Goal: Task Accomplishment & Management: Manage account settings

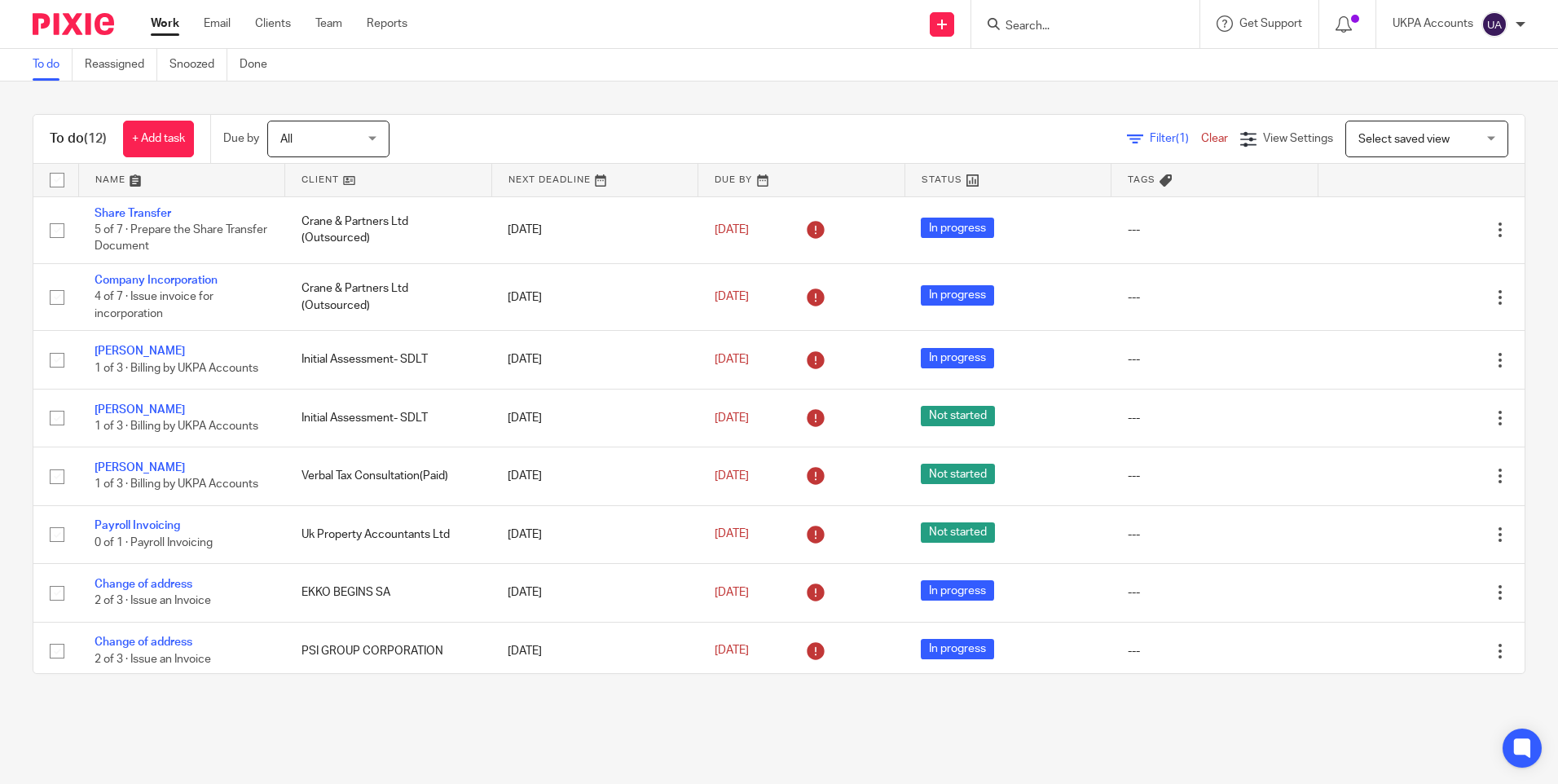
scroll to position [248, 0]
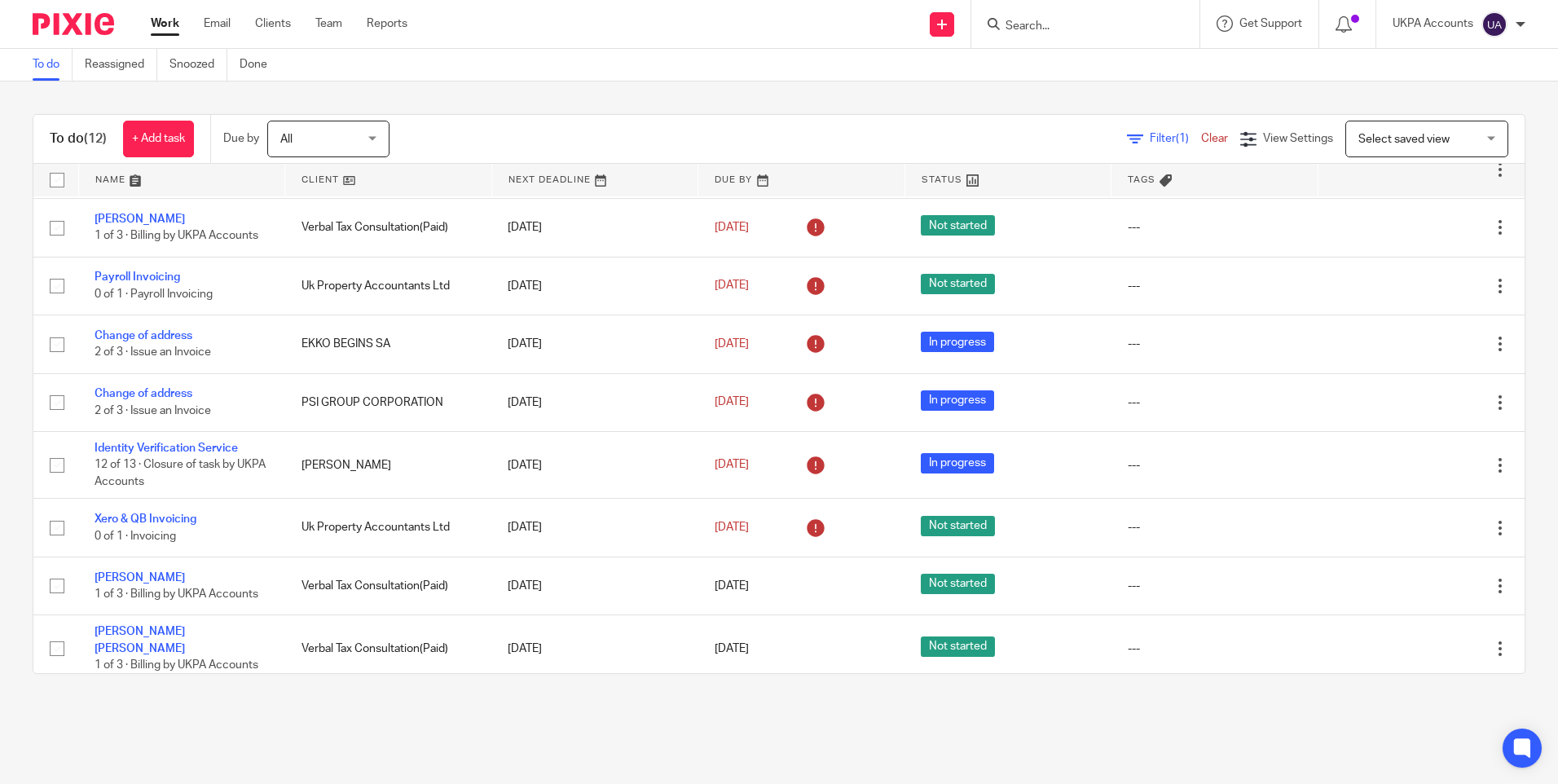
click at [47, 74] on link "To do" at bounding box center [52, 65] width 40 height 32
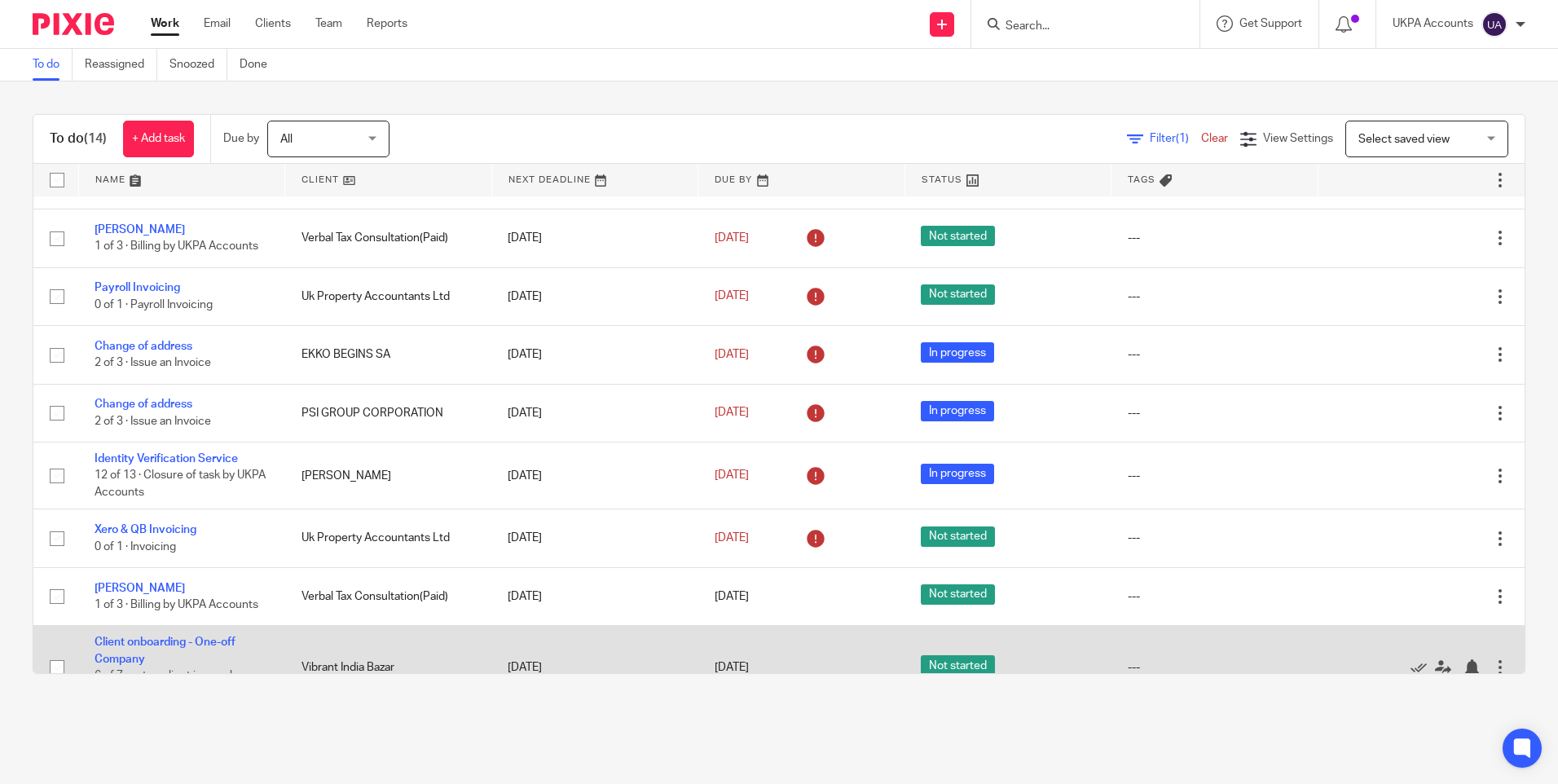
scroll to position [237, 0]
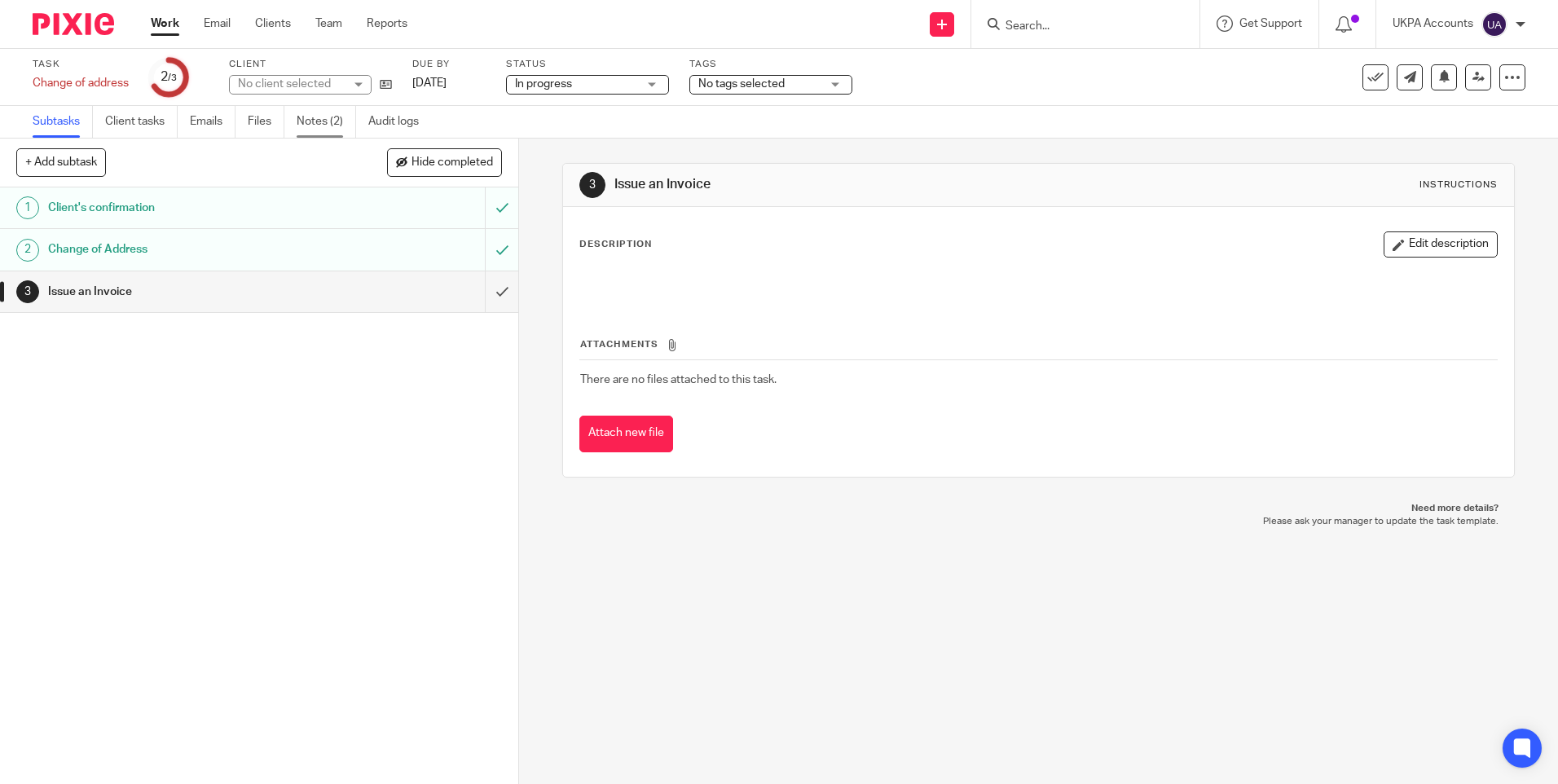
click at [321, 120] on link "Notes (2)" at bounding box center [326, 121] width 60 height 32
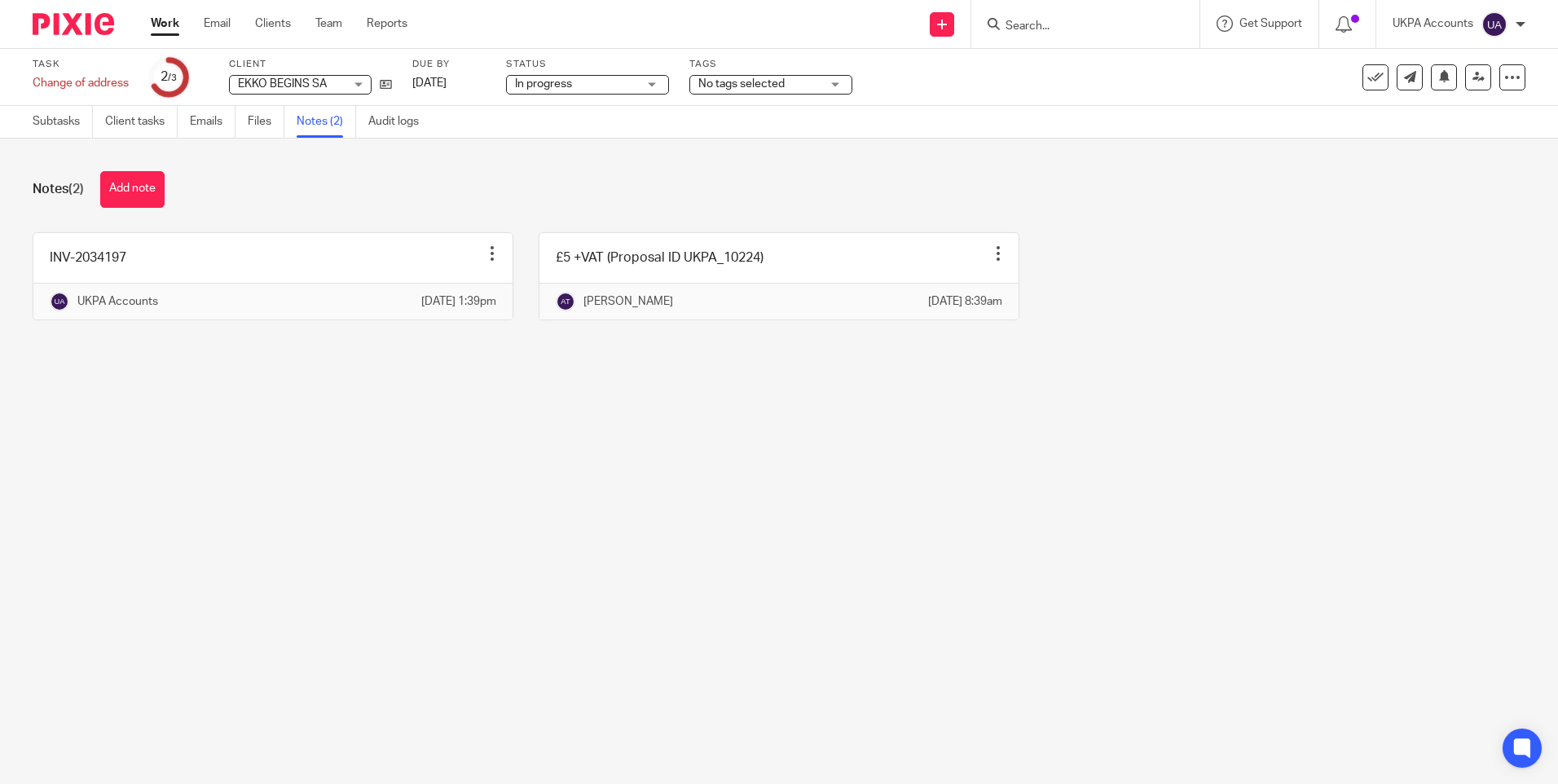
click at [715, 572] on main "Task Change of address Save Change of address 2 /3 Client EKKO BEGINS SA EKKO B…" at bounding box center [779, 392] width 1558 height 784
click at [495, 455] on main "Task Change of address Save Change of address 2 /3 Client EKKO BEGINS SA EKKO B…" at bounding box center [779, 392] width 1558 height 784
click at [615, 210] on div "Notes (2) Add note INV-2034197 Edit note Delete note UKPA Accounts 18 Sep 2025 …" at bounding box center [779, 258] width 1558 height 239
click at [57, 116] on link "Subtasks" at bounding box center [63, 121] width 61 height 32
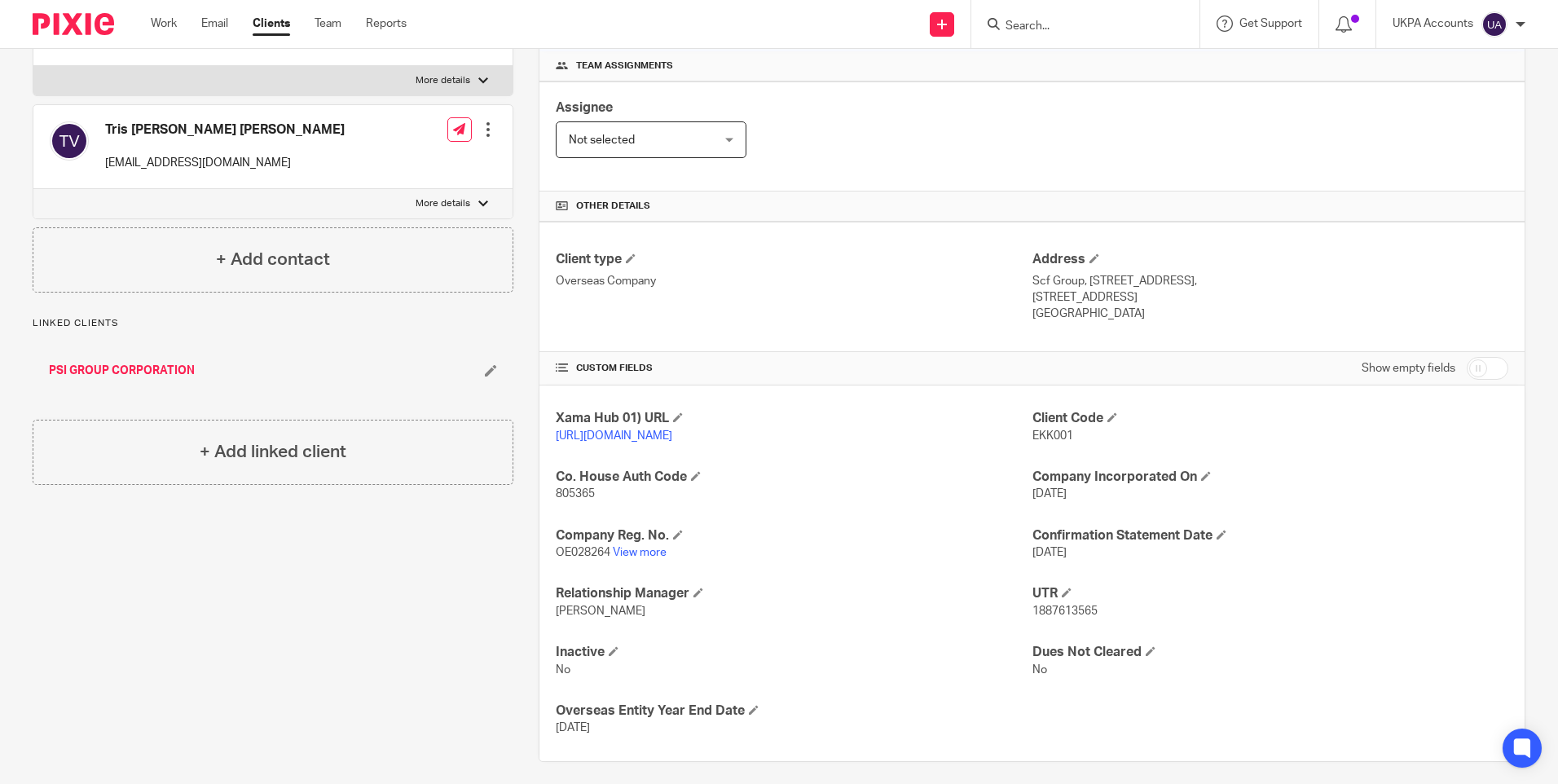
scroll to position [244, 0]
click at [648, 546] on link "View more" at bounding box center [640, 549] width 54 height 12
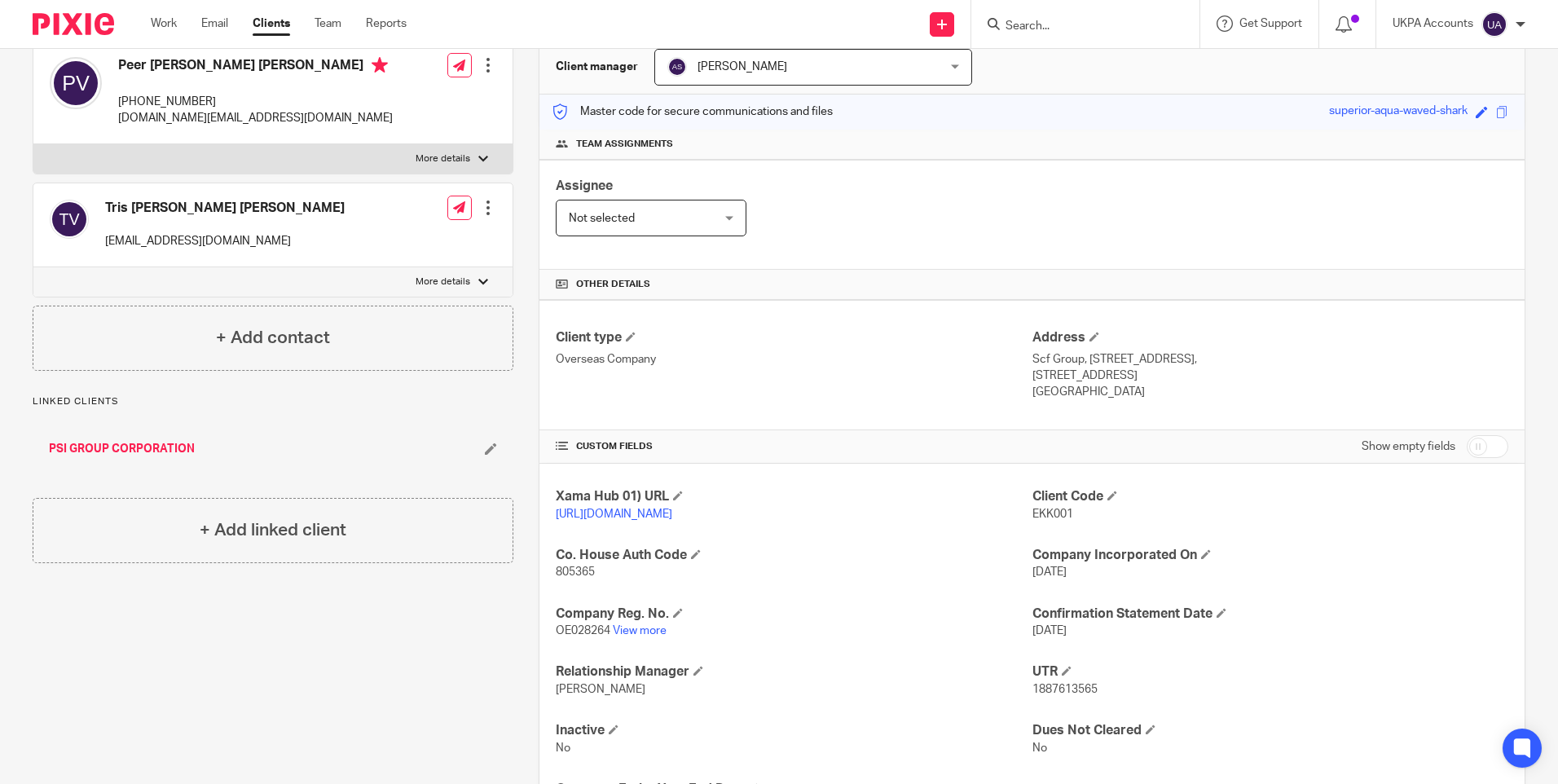
scroll to position [0, 0]
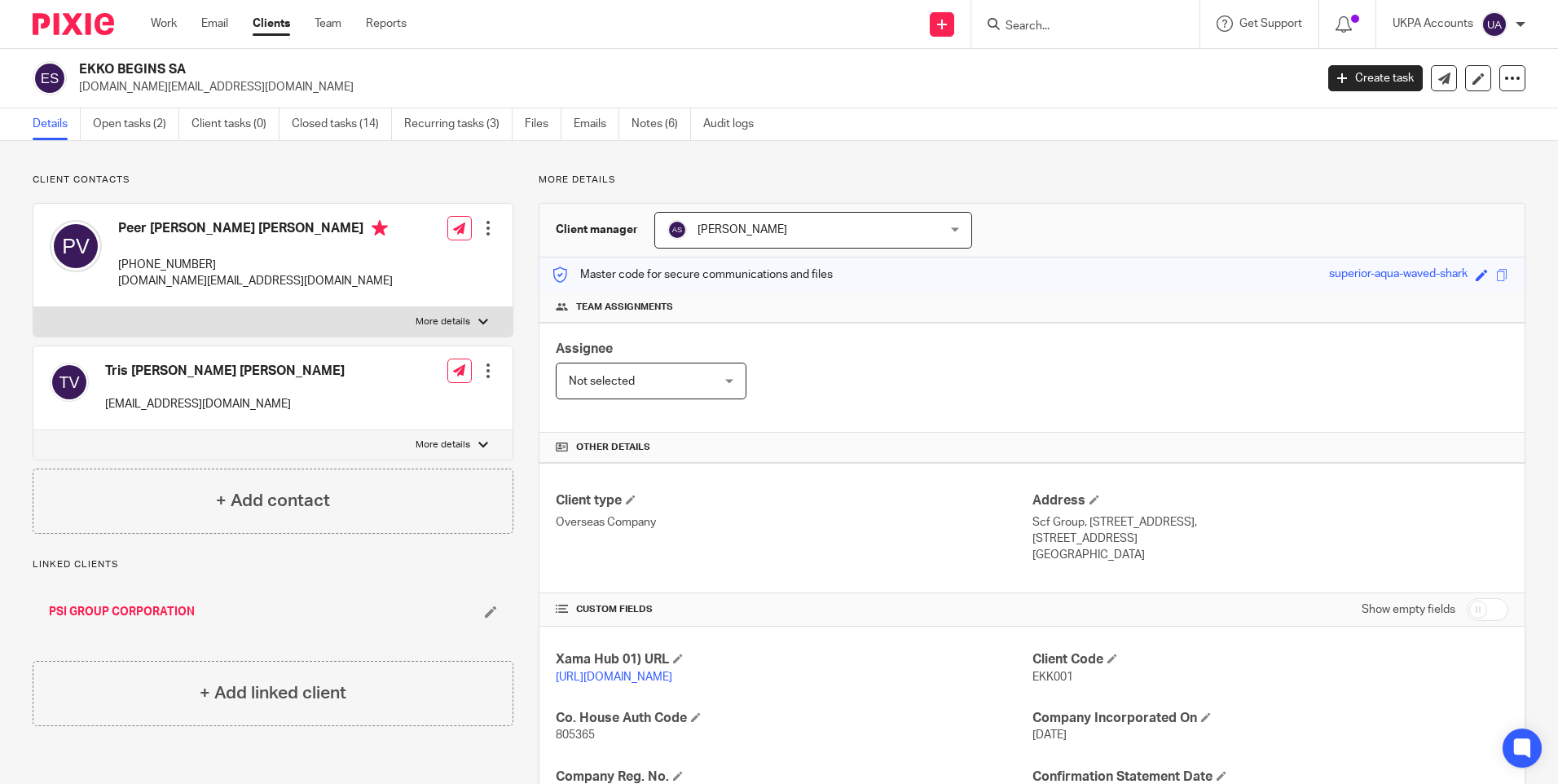
click at [151, 66] on h2 "EKKO BEGINS SA" at bounding box center [569, 70] width 980 height 18
copy div "EKKO BEGINS SA"
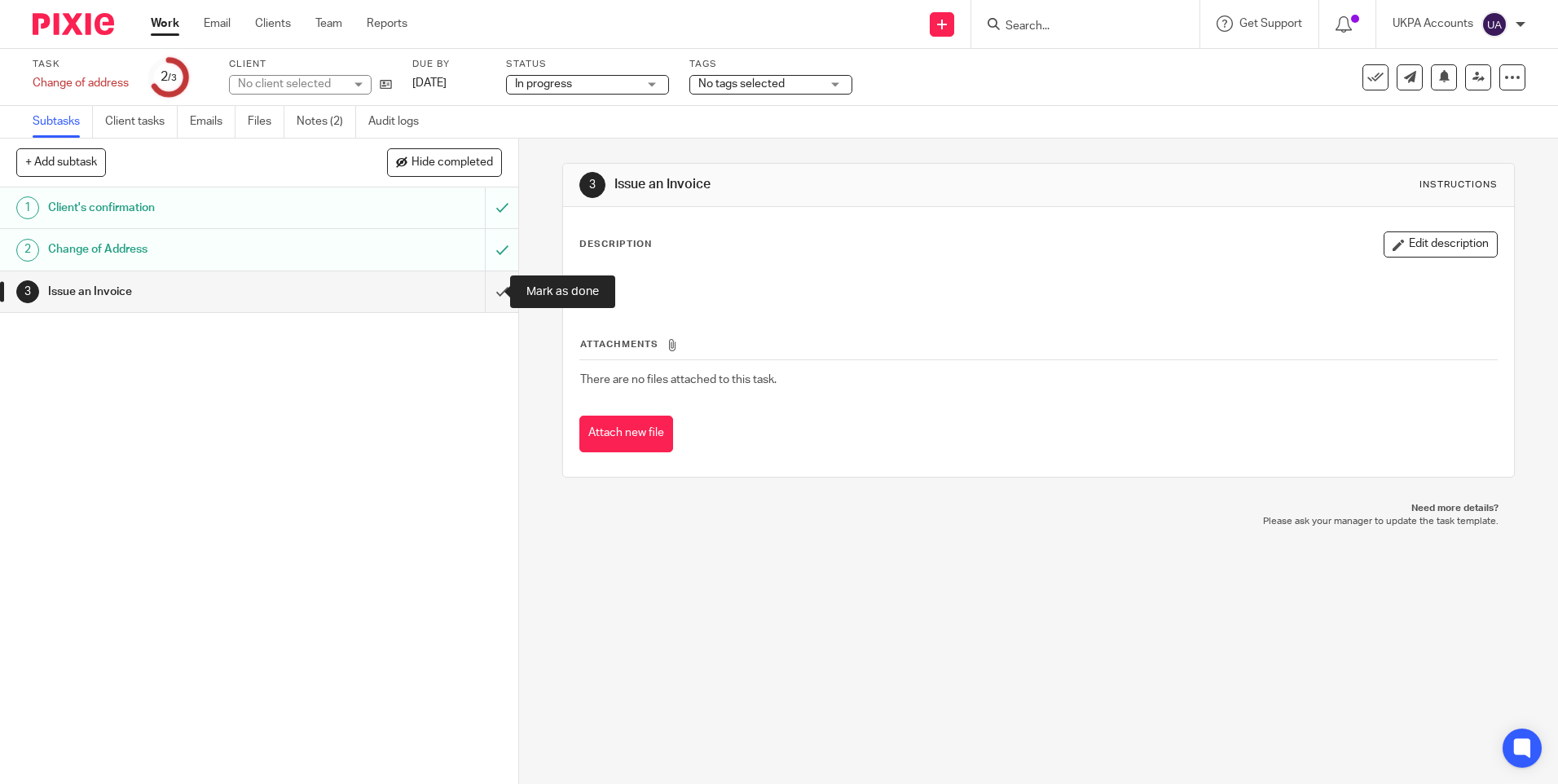
click at [484, 290] on input "submit" at bounding box center [259, 292] width 518 height 41
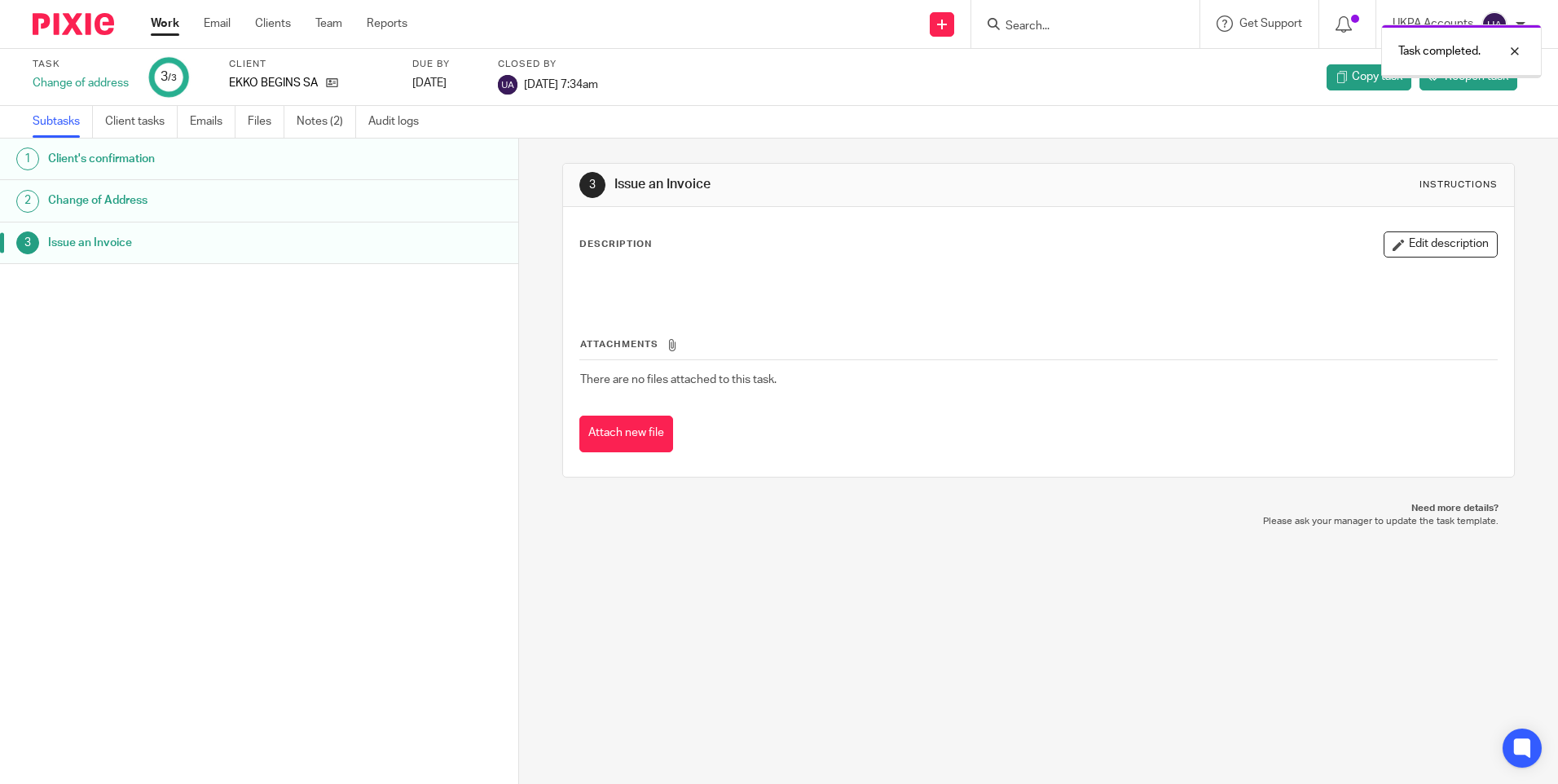
click at [164, 22] on link "Work" at bounding box center [164, 23] width 28 height 17
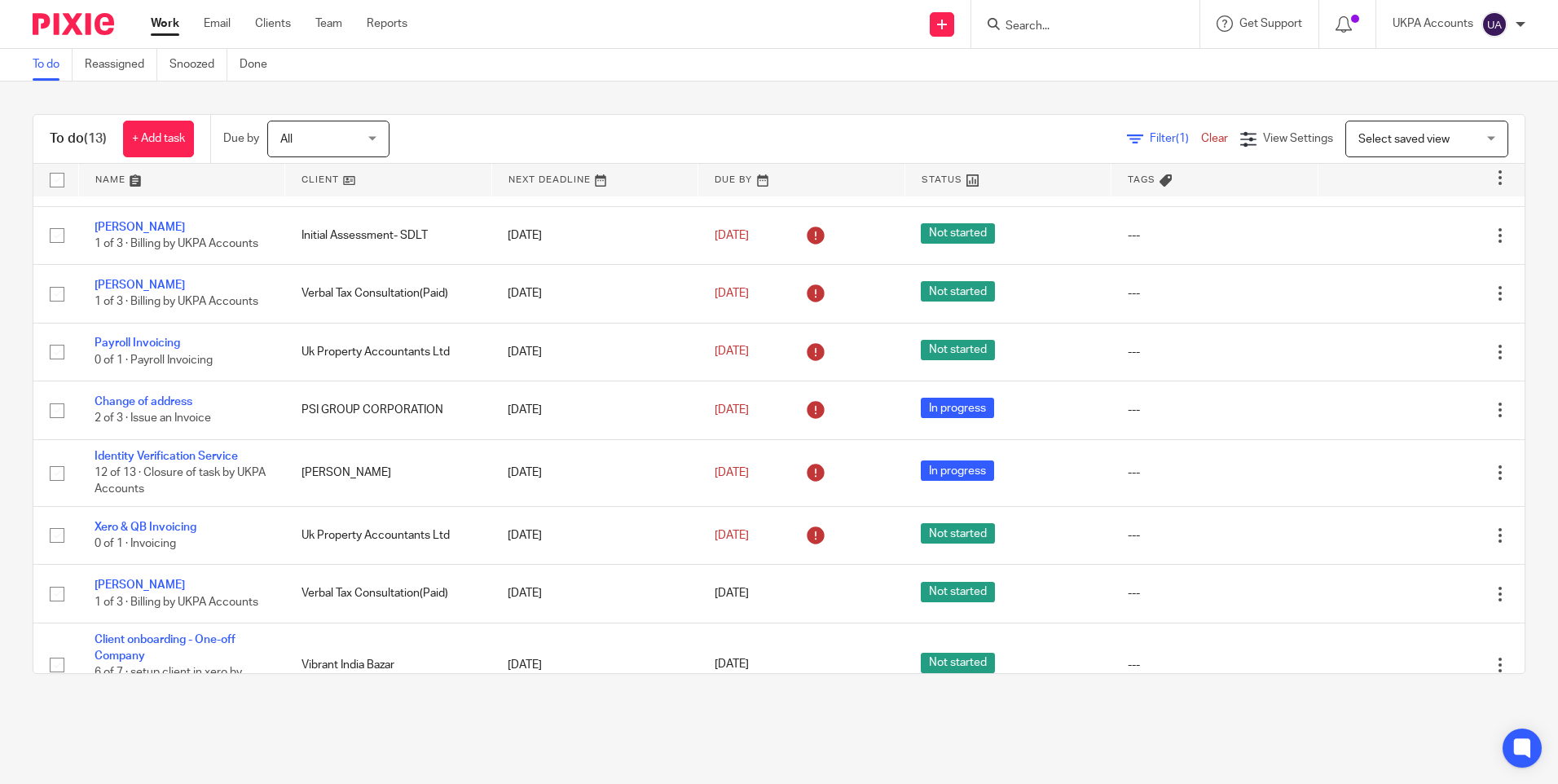
scroll to position [179, 0]
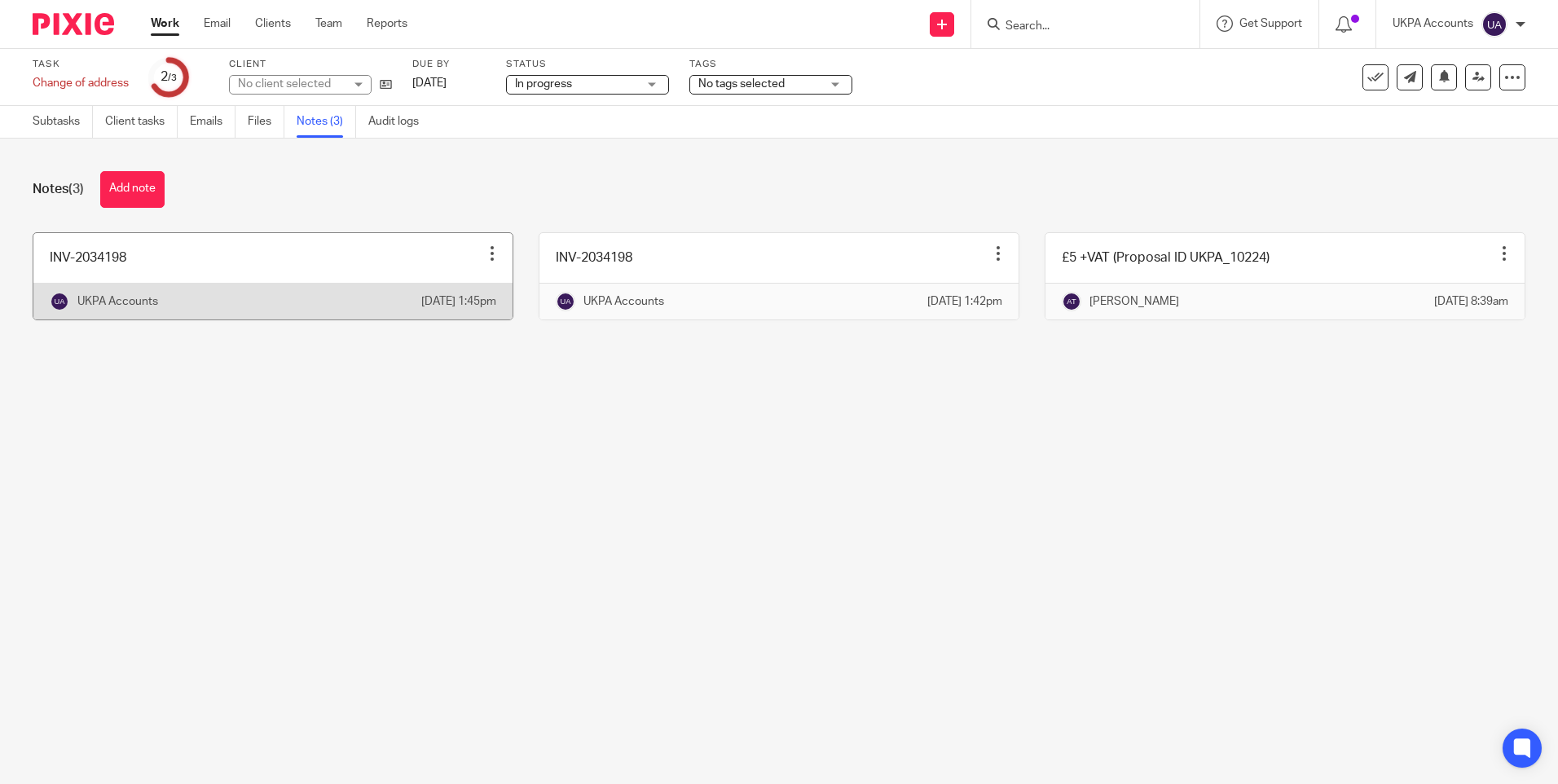
click at [484, 246] on div at bounding box center [492, 253] width 17 height 17
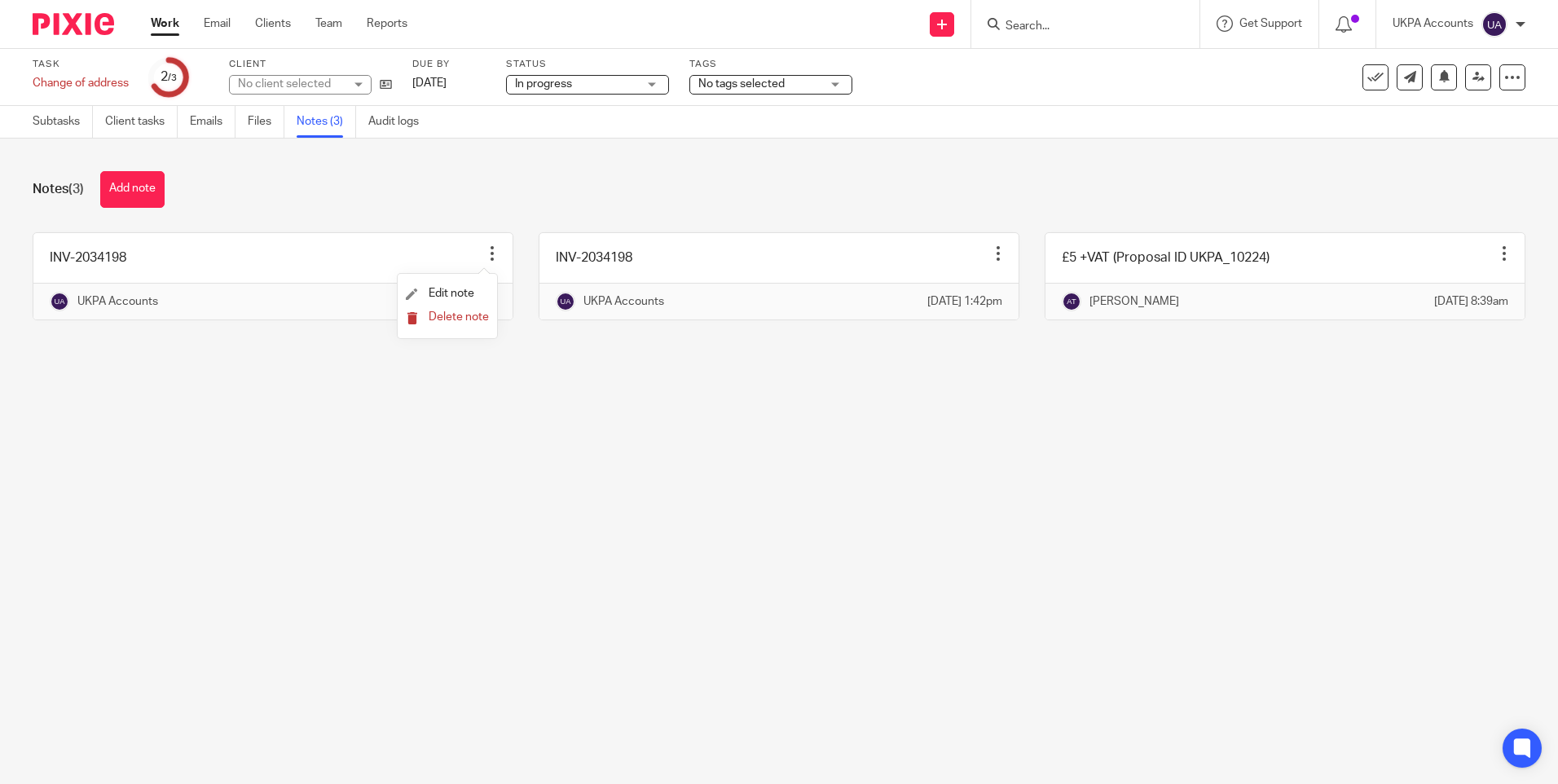
click at [443, 318] on span "Delete note" at bounding box center [459, 317] width 61 height 12
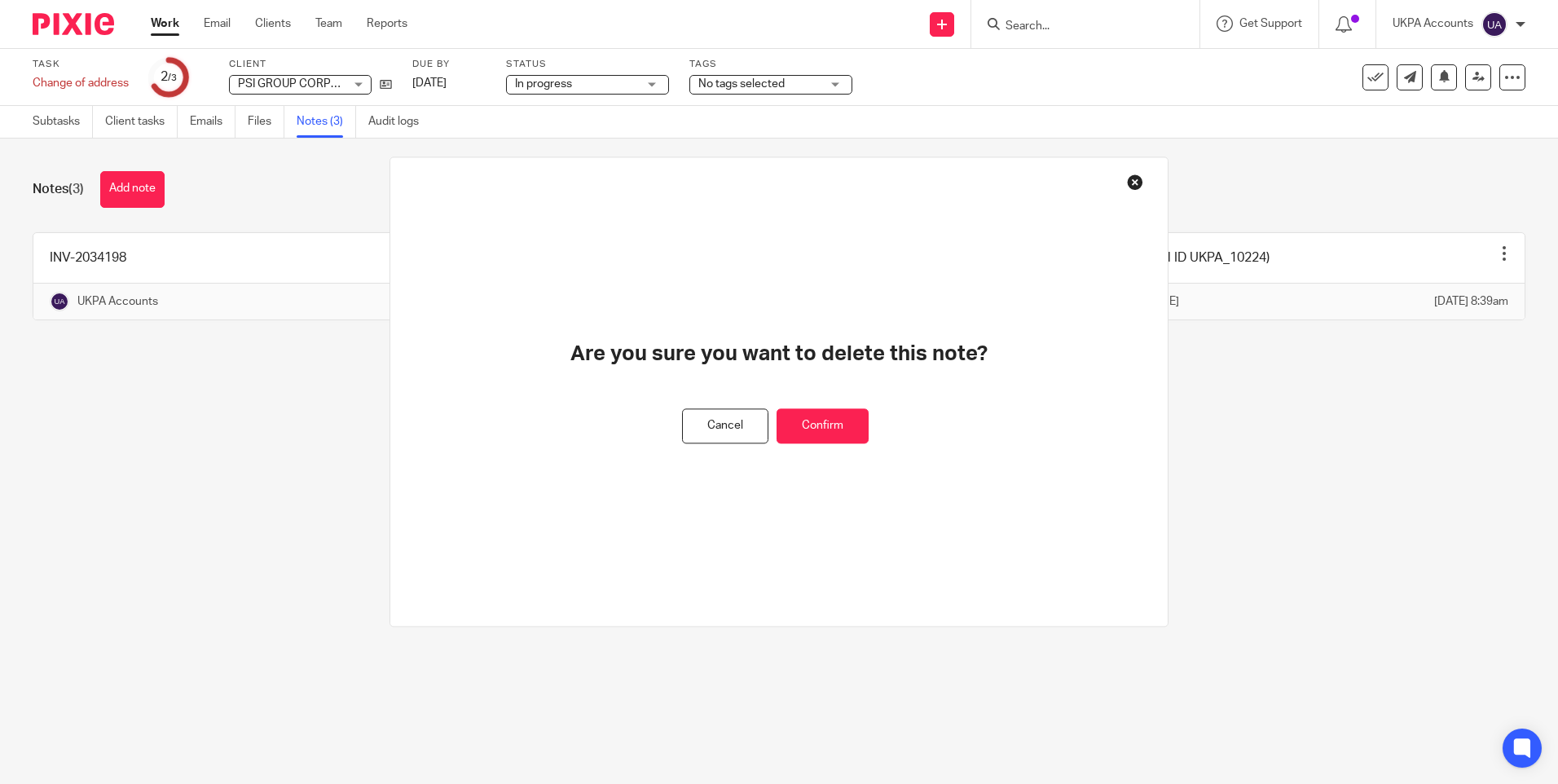
click at [462, 317] on div "Are you sure you want to delete this note? Cancel Confirm" at bounding box center [779, 391] width 779 height 470
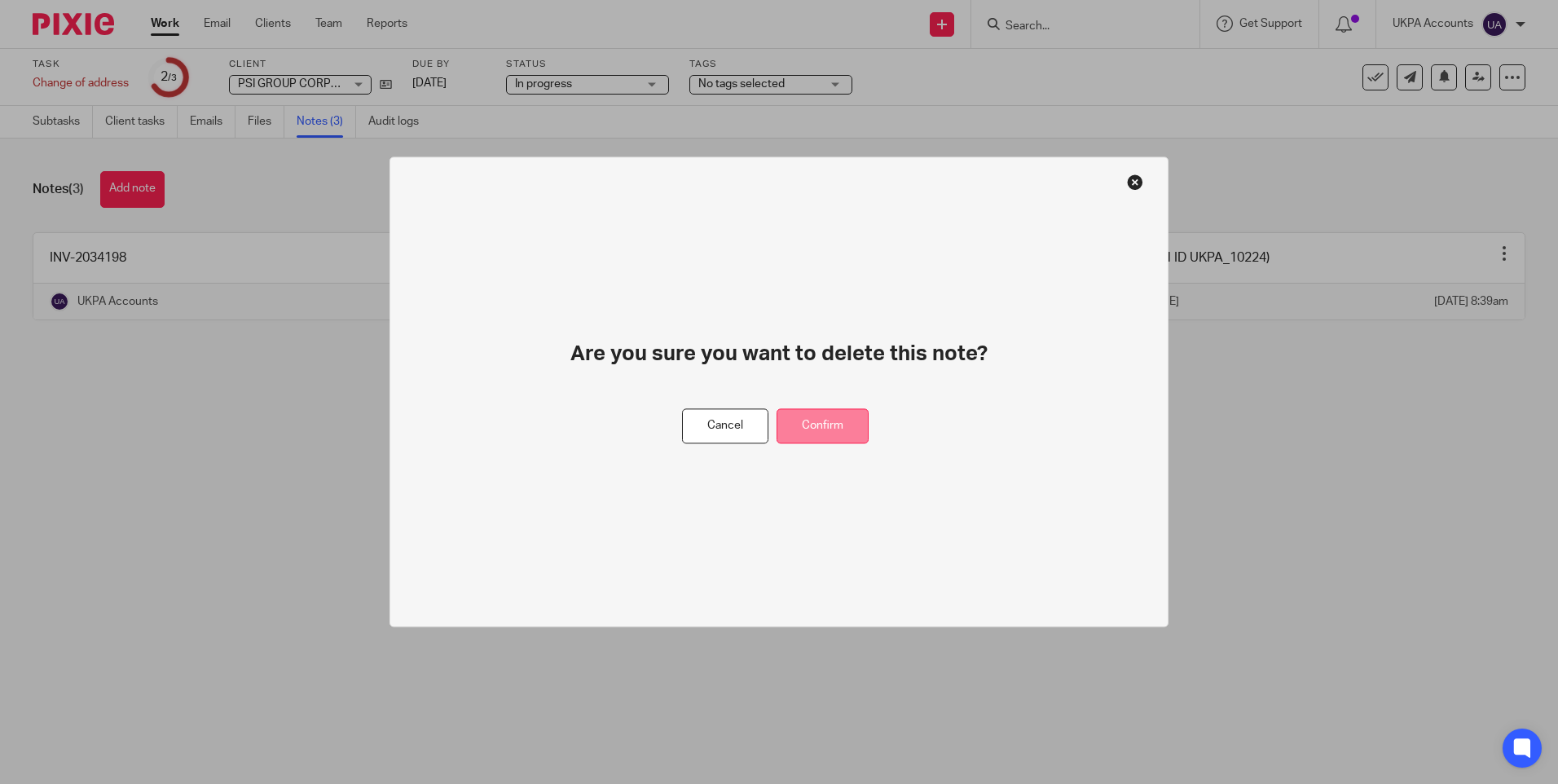
click at [844, 436] on button "Confirm" at bounding box center [823, 426] width 92 height 35
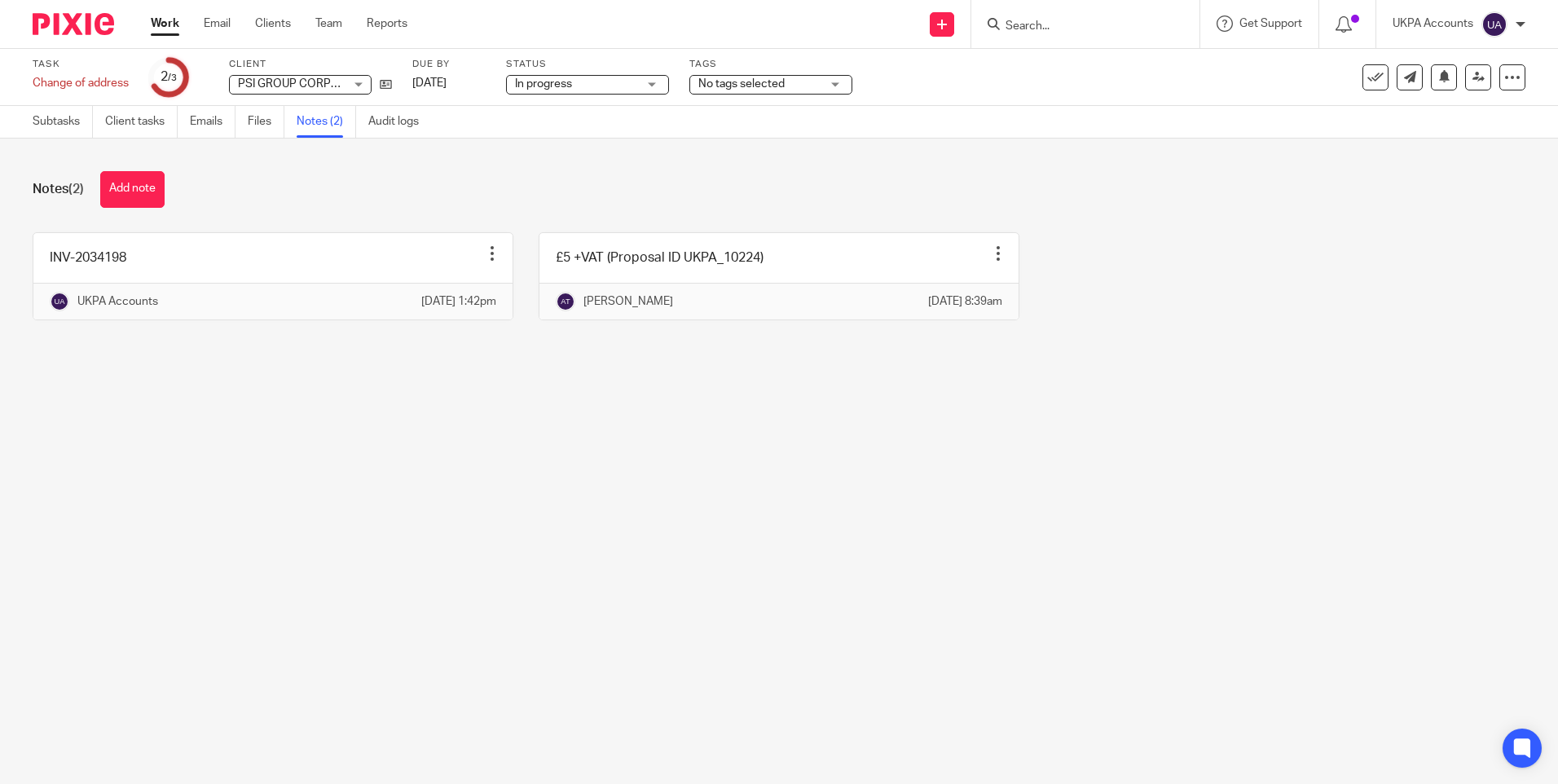
drag, startPoint x: 358, startPoint y: 461, endPoint x: 248, endPoint y: 354, distance: 153.5
click at [352, 458] on main "Task Change of address Save Change of address 2 /3 Client PSI GROUP CORPORATION…" at bounding box center [779, 392] width 1558 height 784
click at [49, 114] on link "Subtasks" at bounding box center [63, 121] width 61 height 32
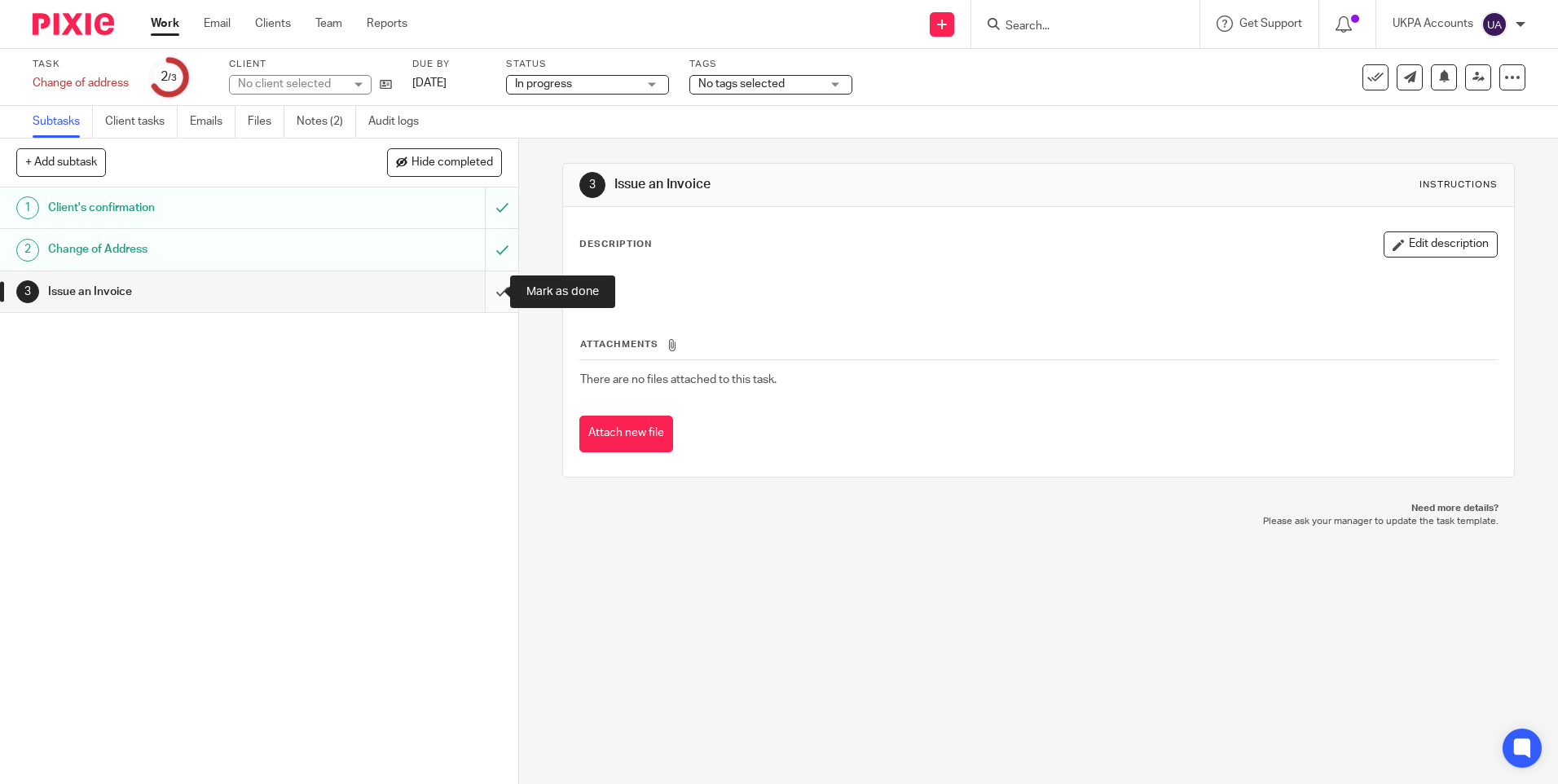
click at [487, 288] on input "submit" at bounding box center [259, 292] width 518 height 41
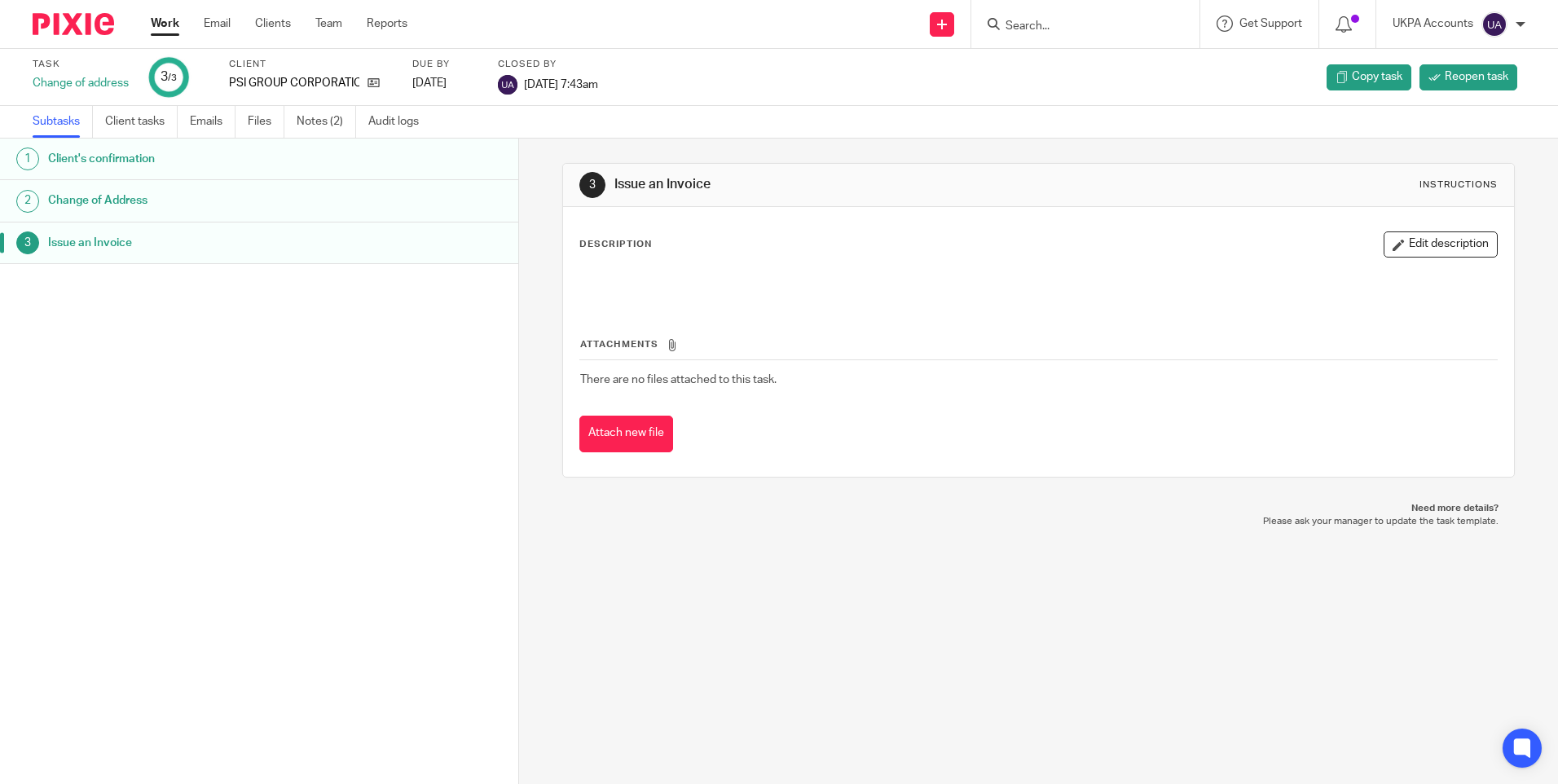
click at [255, 437] on div "1 Client's confirmation 2 Change of Address 3 Issue an Invoice" at bounding box center [259, 437] width 518 height 596
click at [164, 22] on link "Work" at bounding box center [164, 23] width 28 height 17
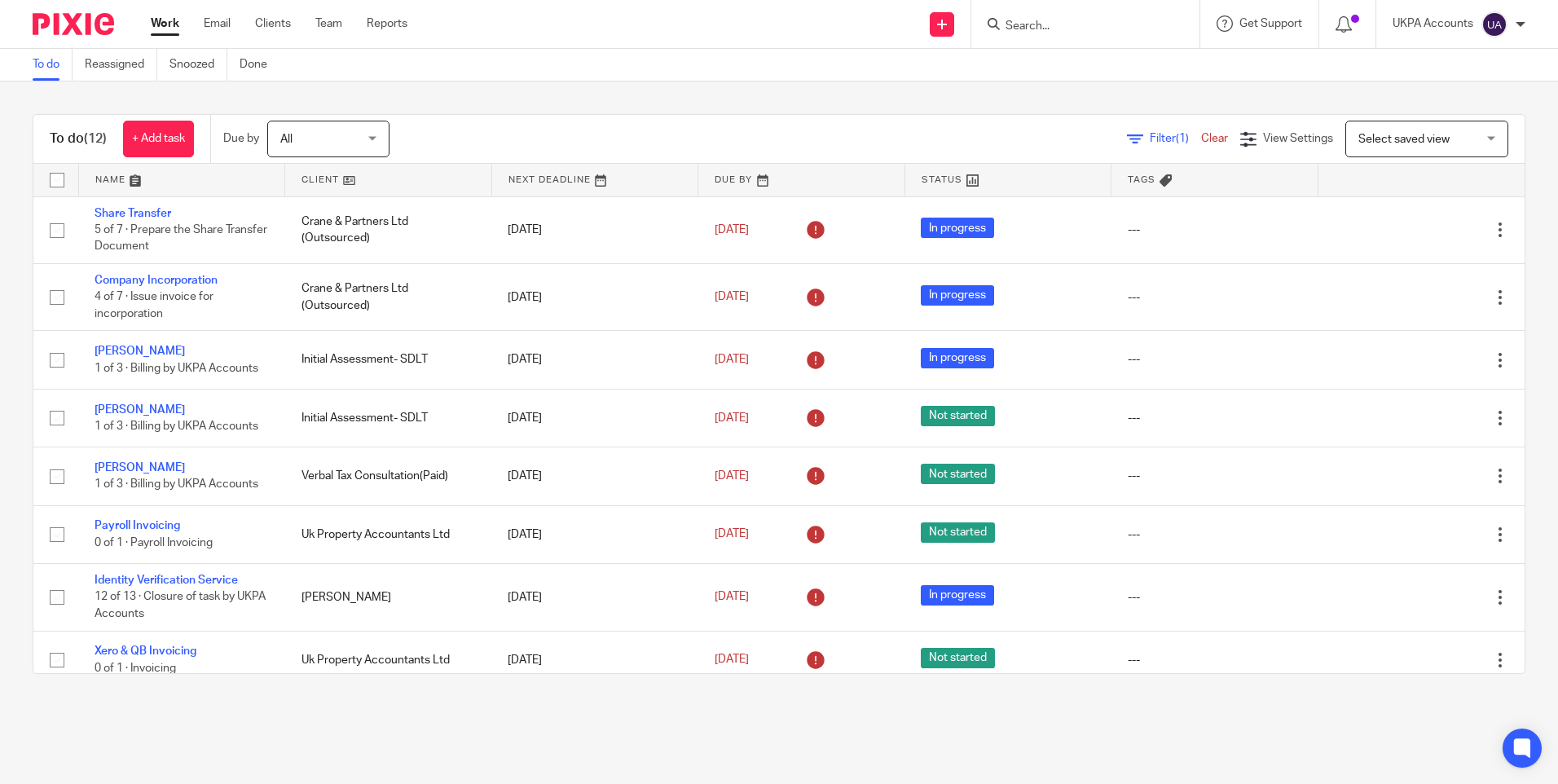
scroll to position [283, 0]
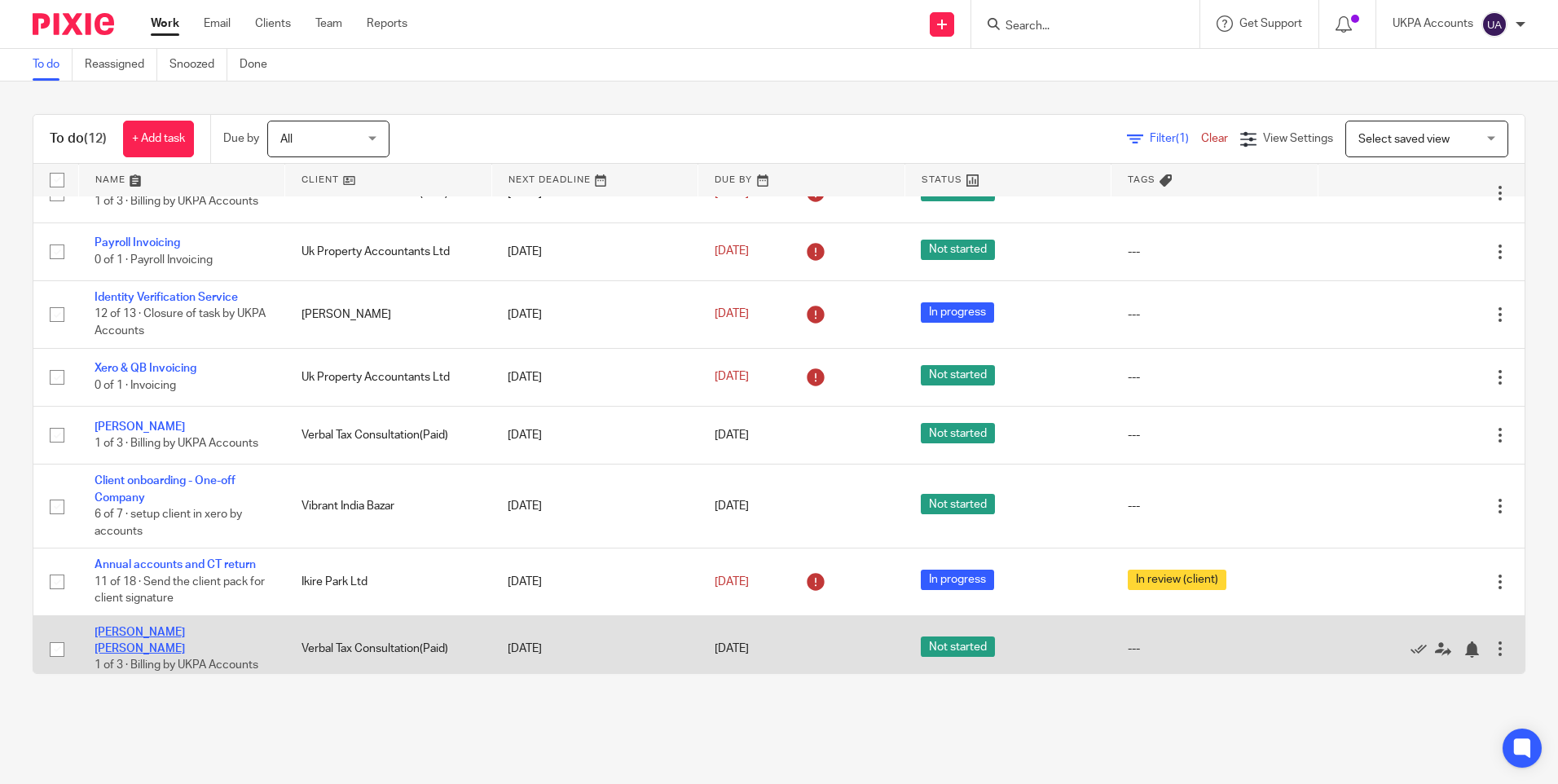
drag, startPoint x: 307, startPoint y: 720, endPoint x: 237, endPoint y: 636, distance: 109.3
click at [296, 717] on main "To do Reassigned Snoozed Done To do (12) + Add task Due by All All Today Tomorr…" at bounding box center [779, 392] width 1558 height 784
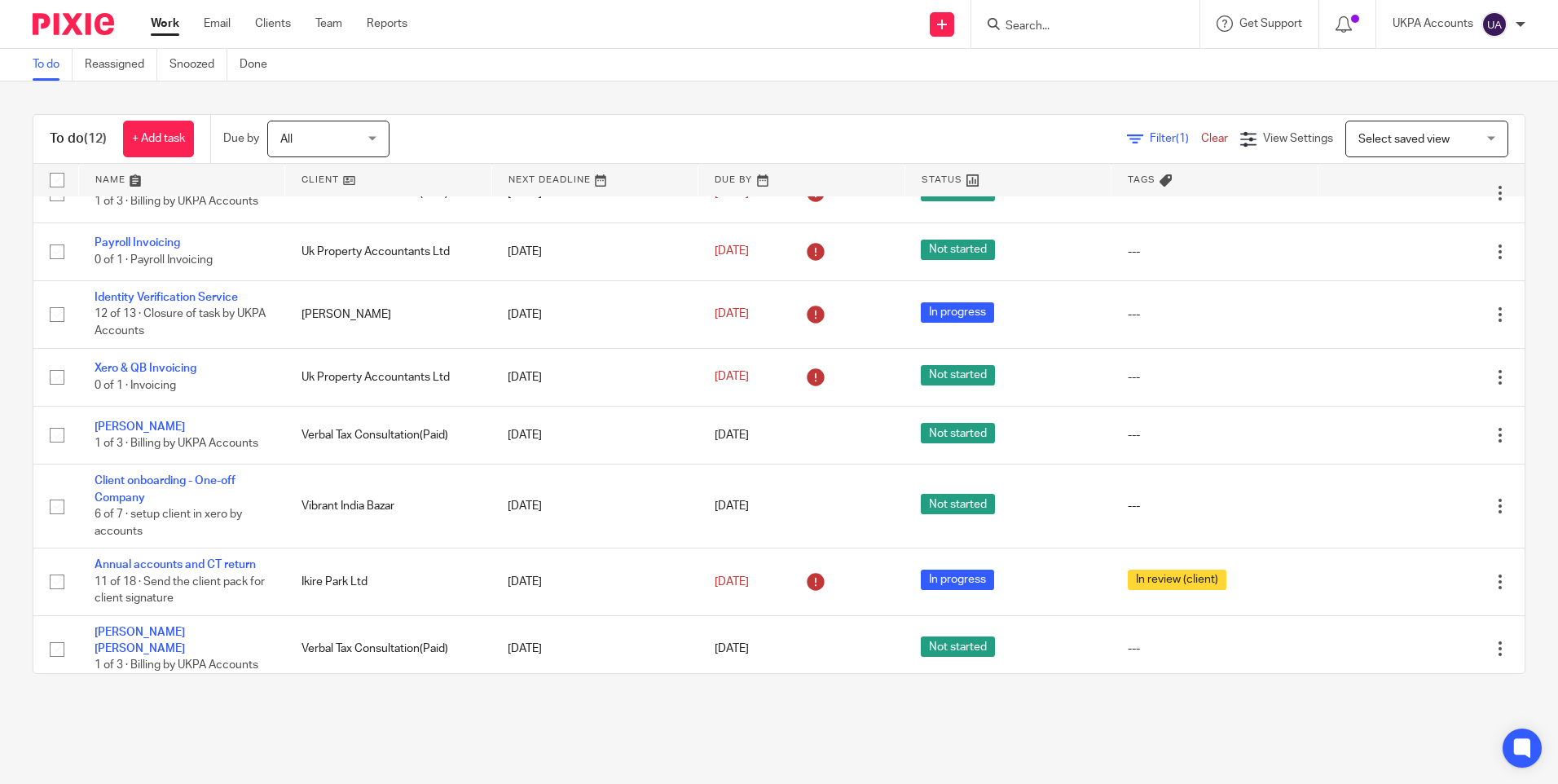
click at [45, 57] on link "To do" at bounding box center [52, 65] width 40 height 32
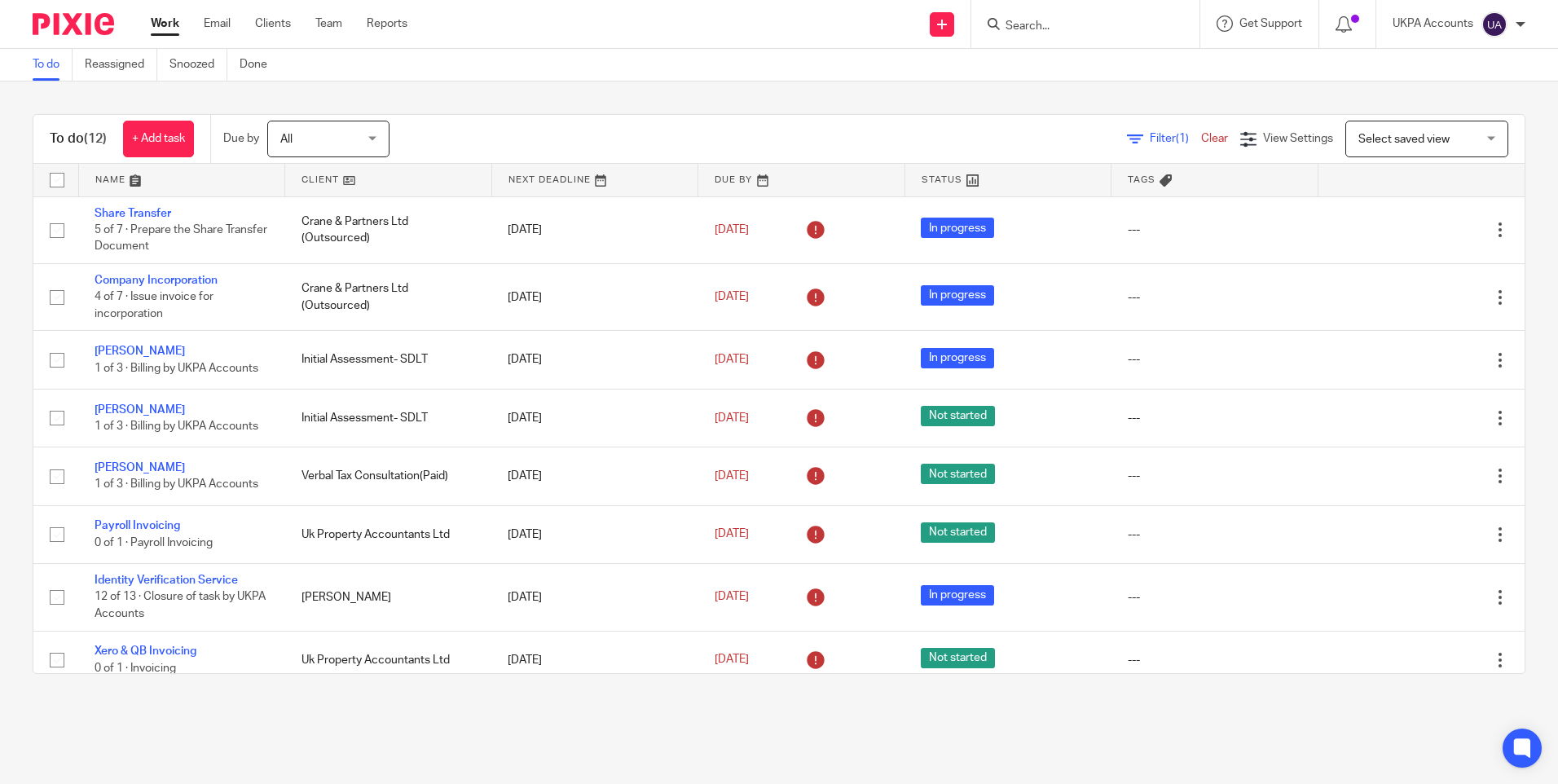
scroll to position [283, 0]
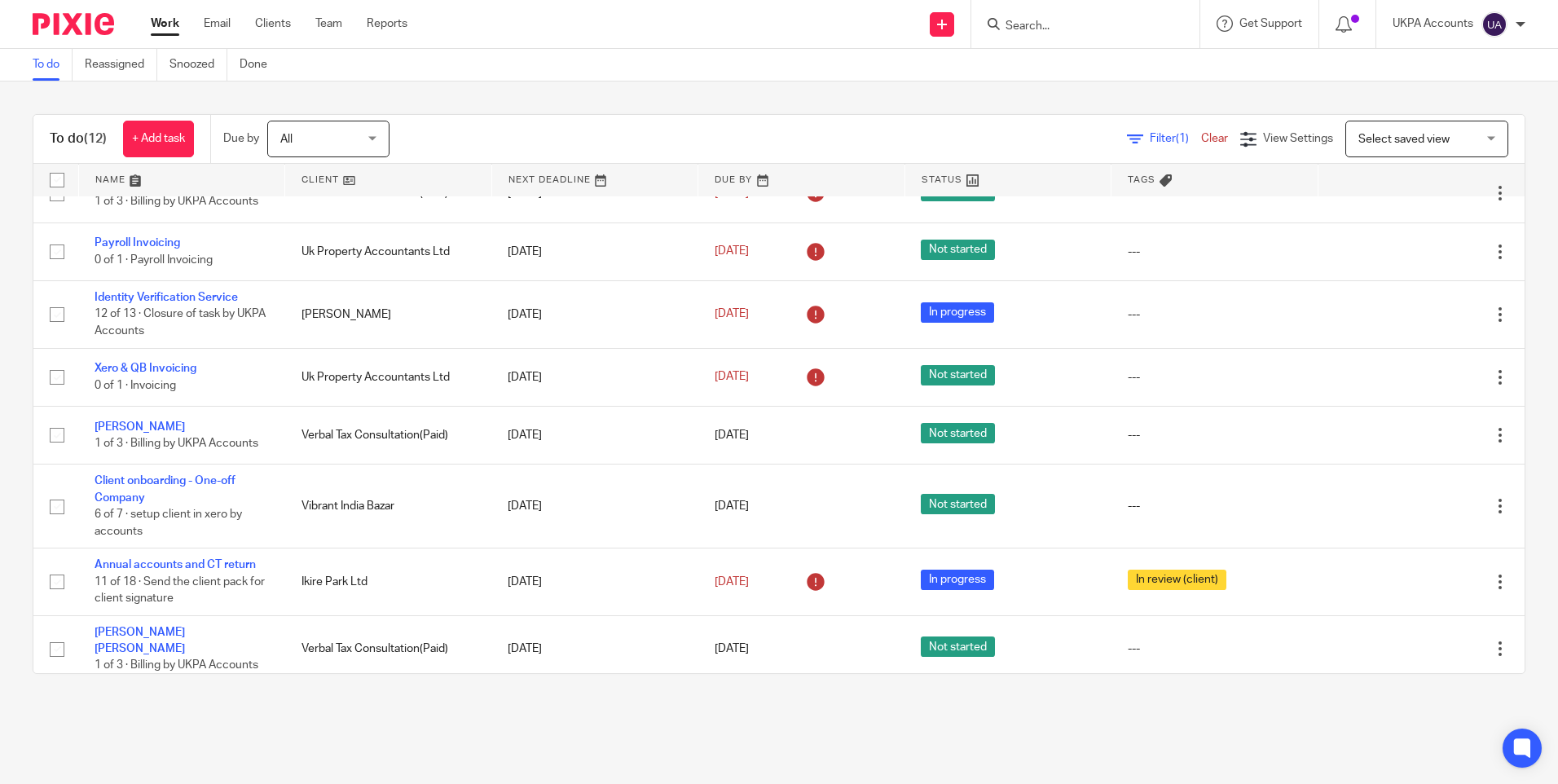
click at [54, 68] on link "To do" at bounding box center [52, 65] width 40 height 32
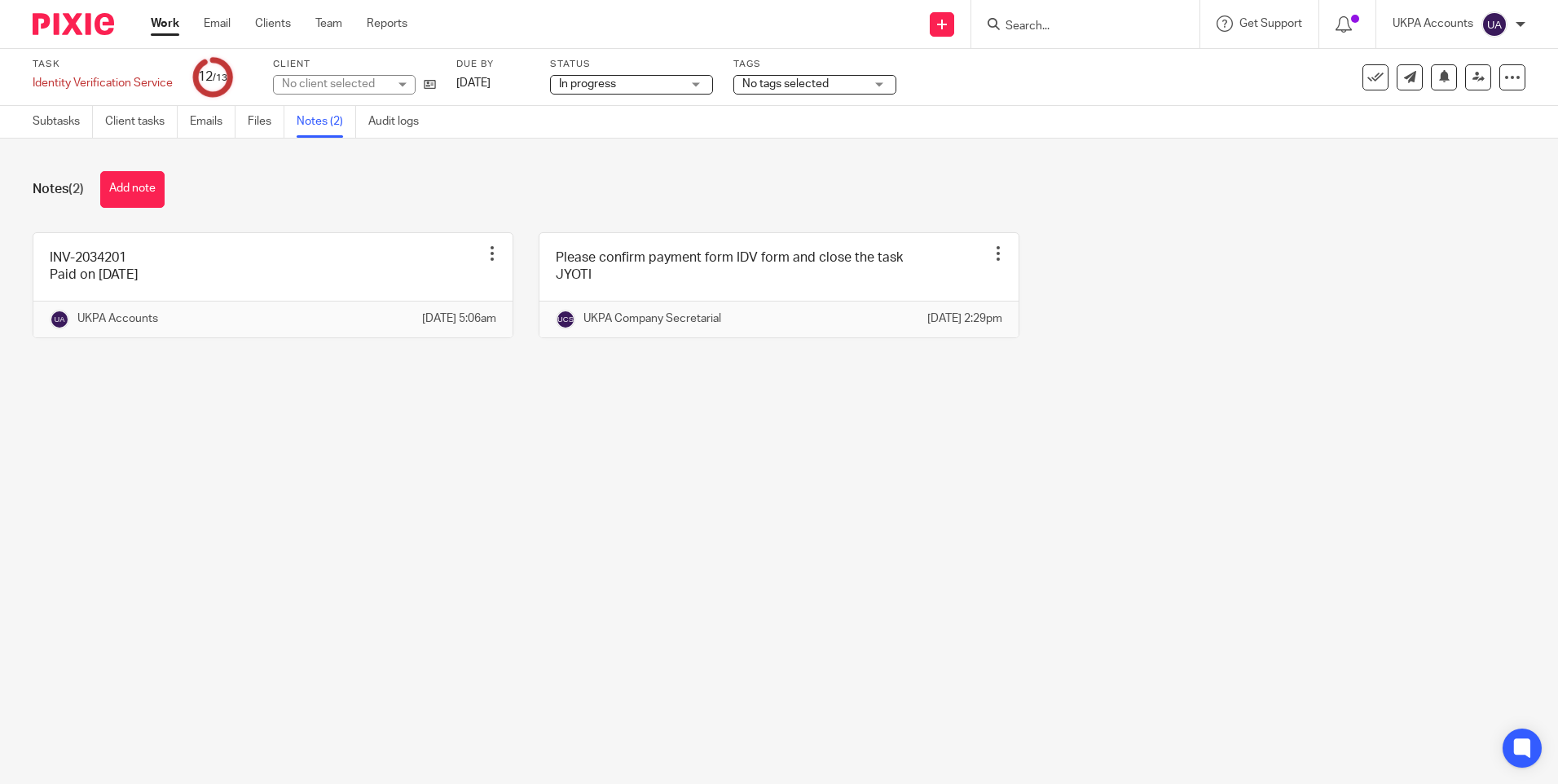
click at [476, 625] on main "Task Identity Verification Service Save Identity Verification Service 12 /13 Cl…" at bounding box center [779, 392] width 1558 height 784
click at [310, 450] on main "Task Identity Verification Service Save Identity Verification Service 12 /13 Cl…" at bounding box center [779, 392] width 1558 height 784
click at [155, 531] on main "Task Identity Verification Service Save Identity Verification Service 12 /13 Cl…" at bounding box center [779, 392] width 1558 height 784
click at [962, 489] on main "Task Identity Verification Service Save Identity Verification Service 12 /13 Cl…" at bounding box center [779, 392] width 1558 height 784
drag, startPoint x: 615, startPoint y: 576, endPoint x: 451, endPoint y: 525, distance: 171.7
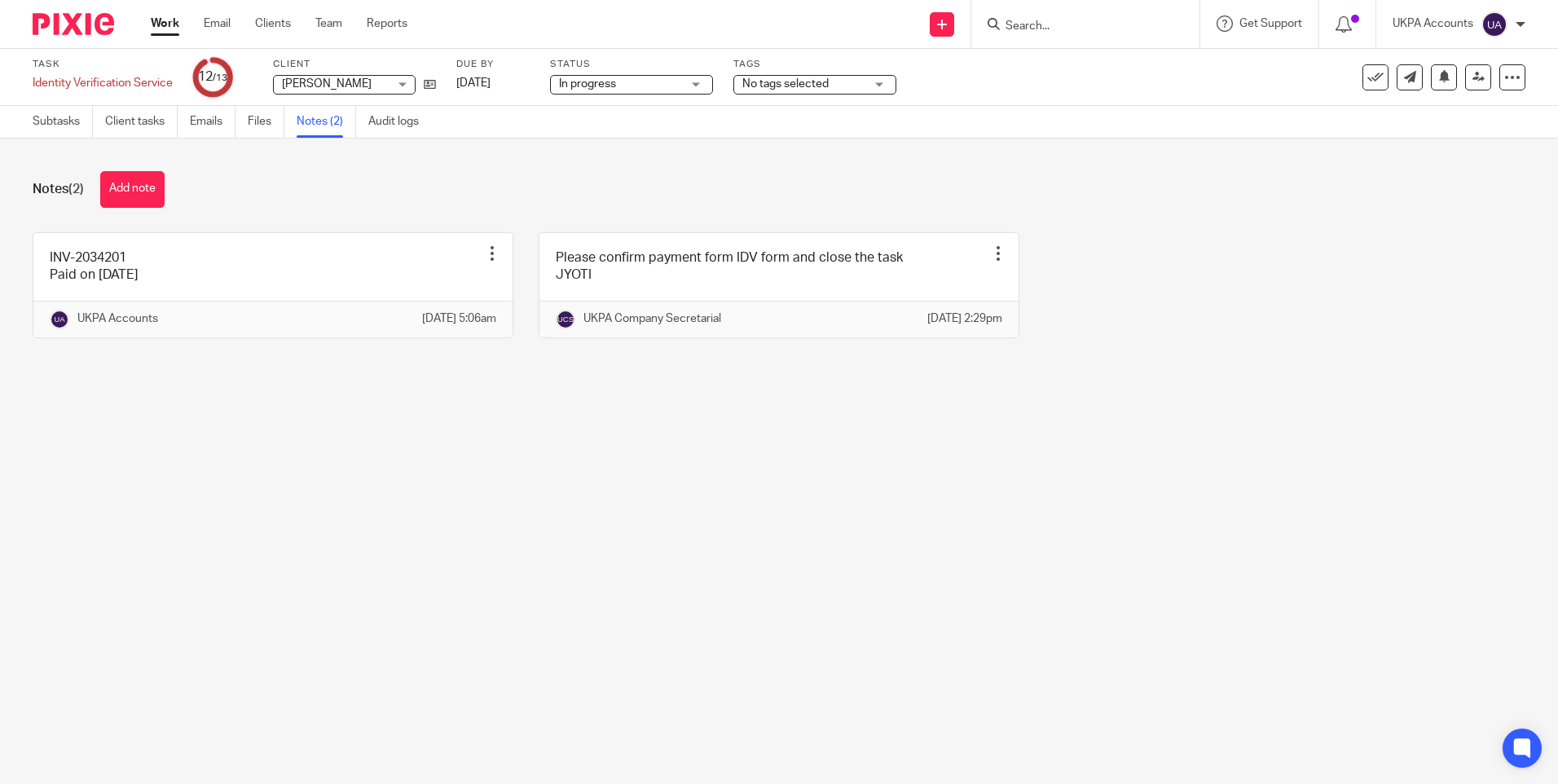
click at [611, 575] on main "Task Identity Verification Service Save Identity Verification Service 12 /13 Cl…" at bounding box center [779, 392] width 1558 height 784
click at [66, 124] on link "Subtasks" at bounding box center [63, 121] width 61 height 32
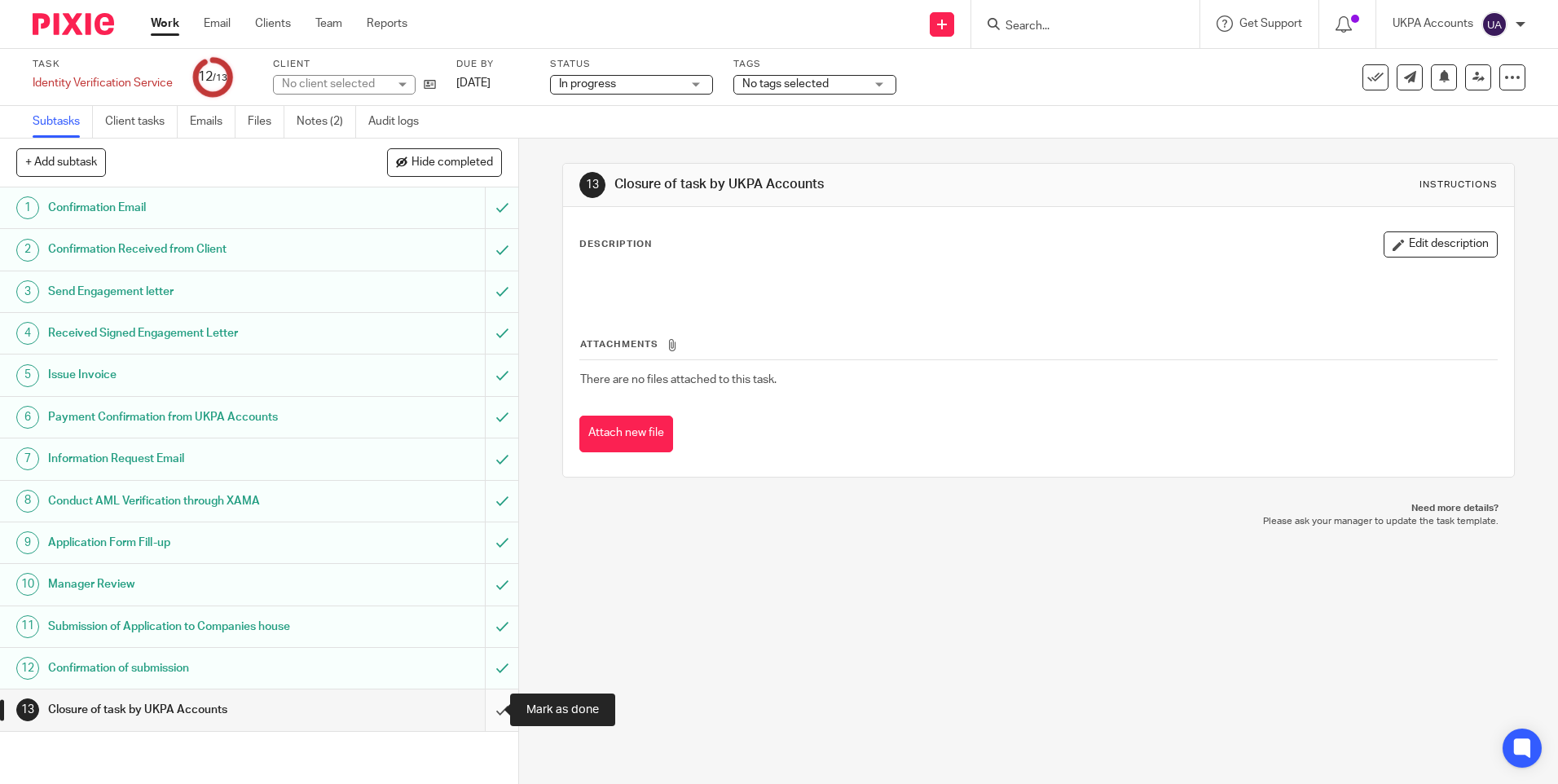
click at [483, 712] on input "submit" at bounding box center [259, 710] width 518 height 41
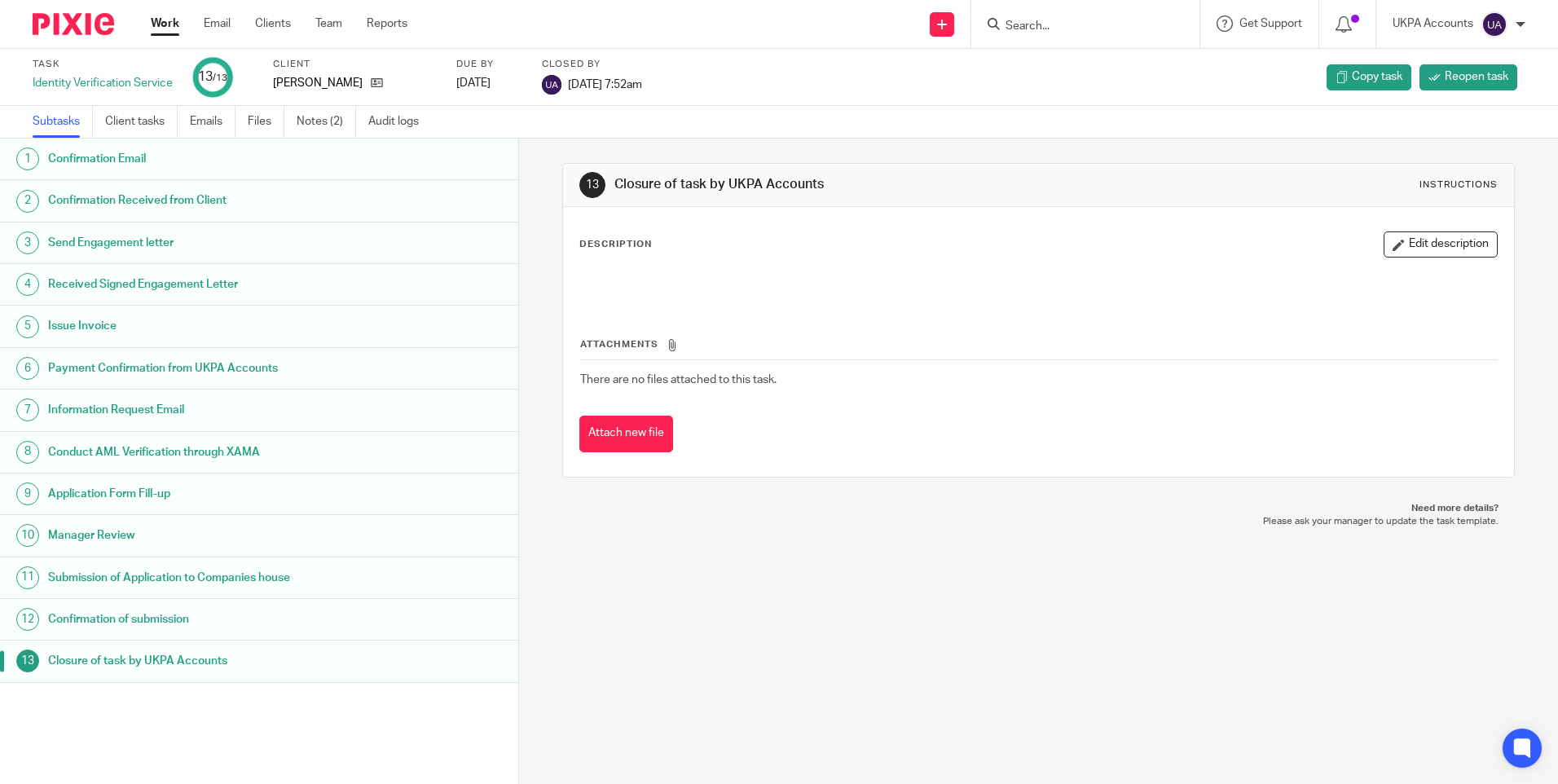
click at [166, 24] on link "Work" at bounding box center [164, 23] width 28 height 17
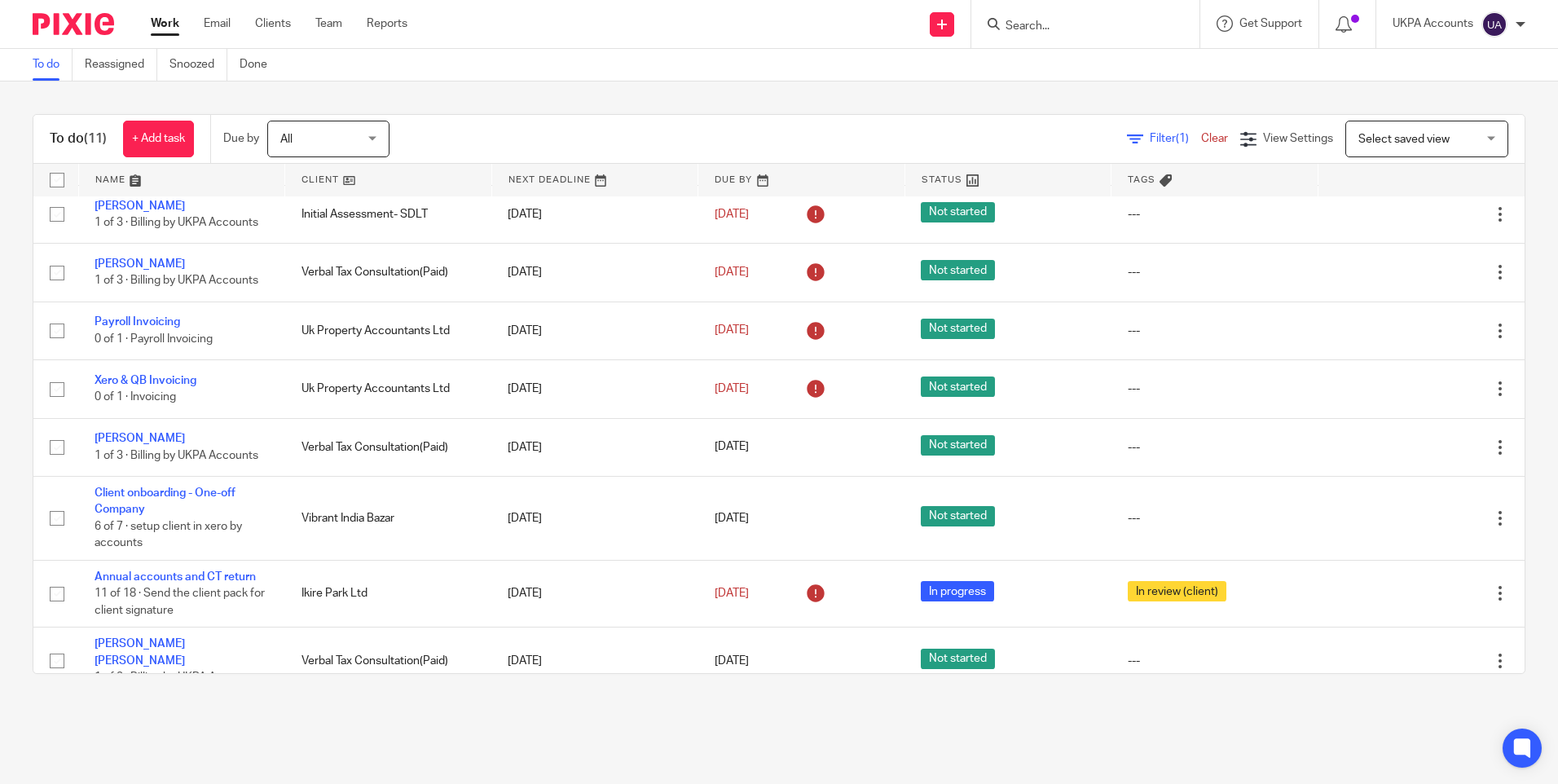
scroll to position [216, 0]
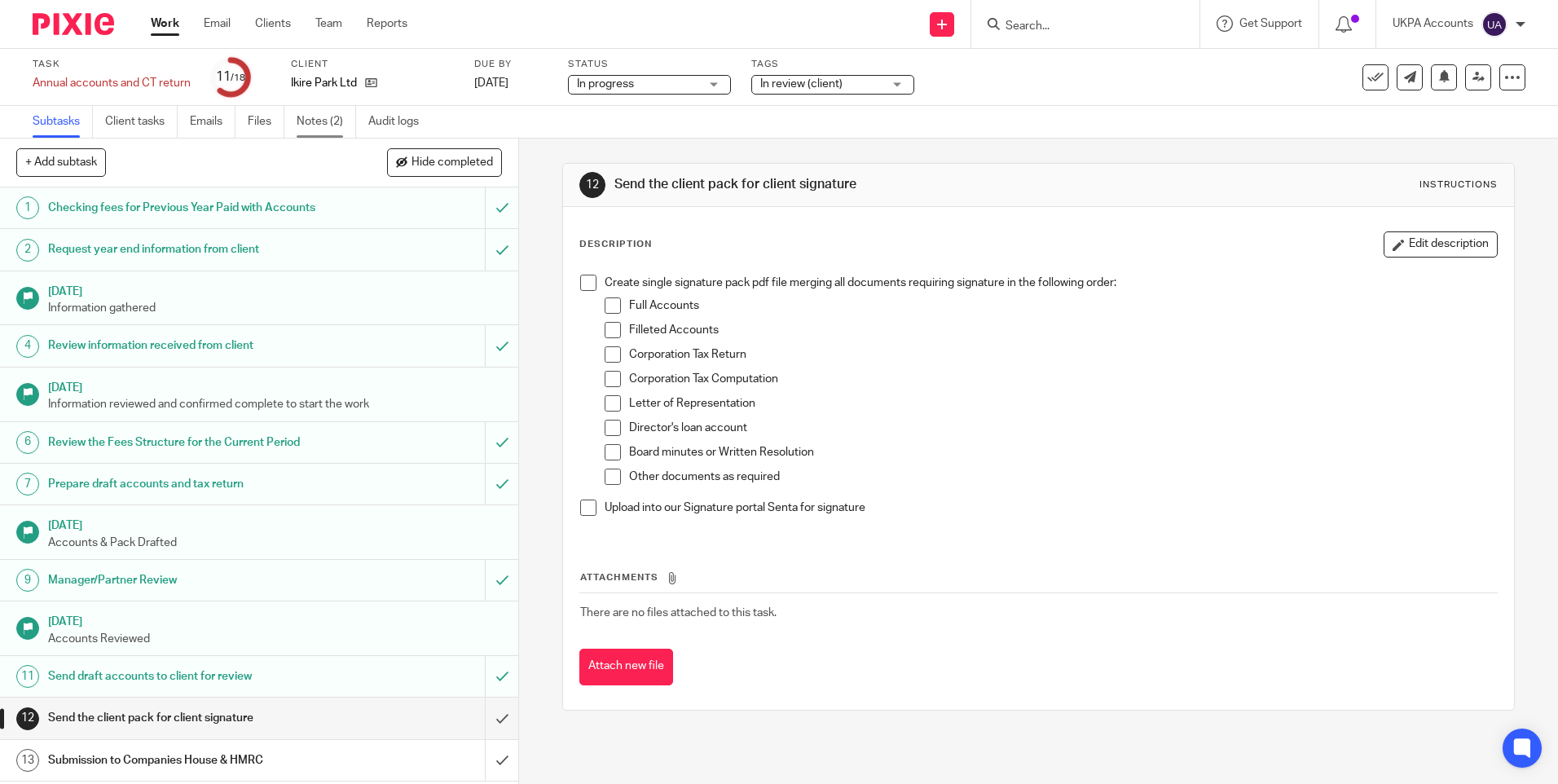
click at [320, 117] on link "Notes (2)" at bounding box center [326, 121] width 60 height 32
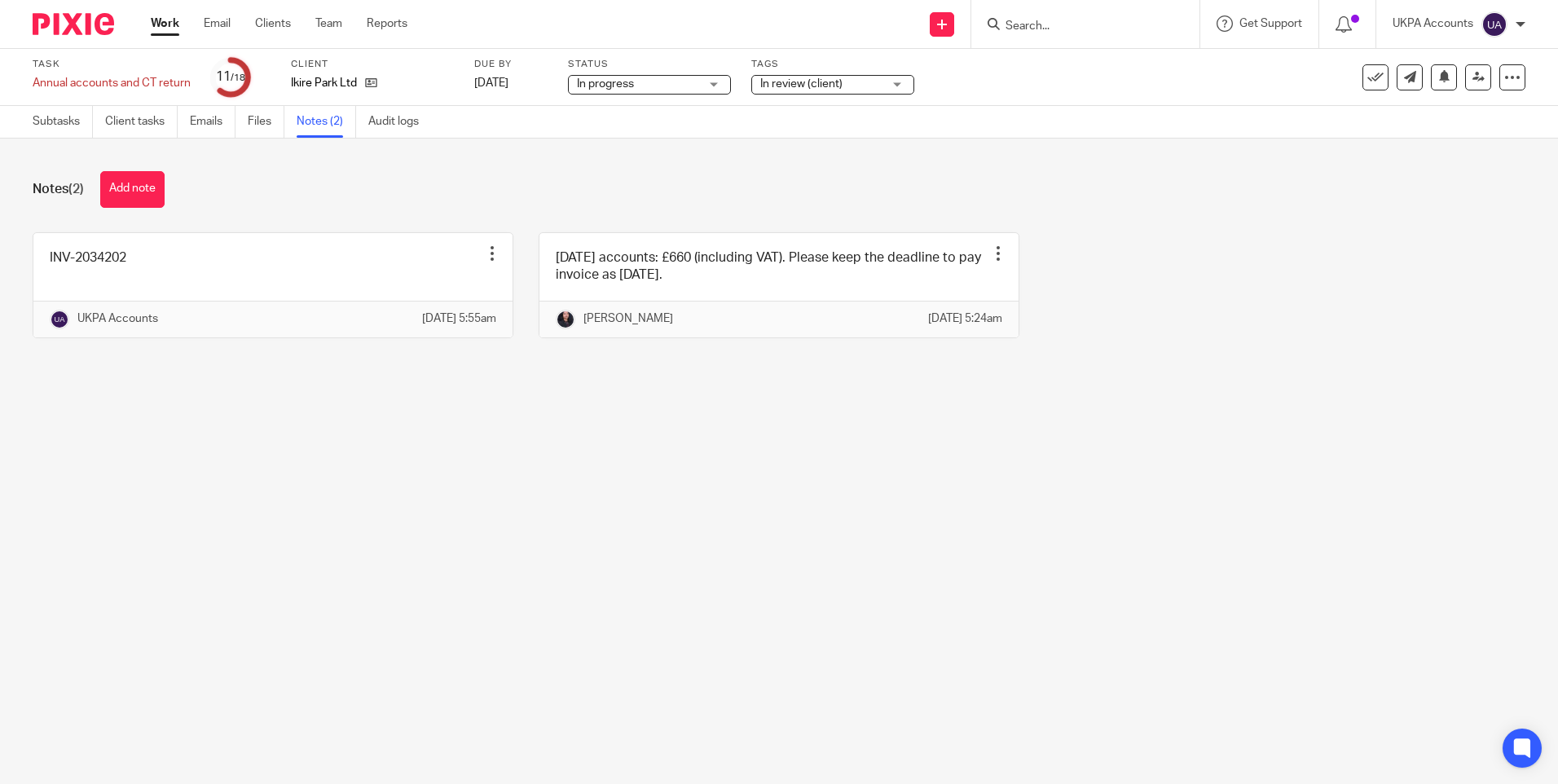
click at [707, 606] on main "Task Annual accounts and CT return Save Annual accounts and CT return 11 /18 Cl…" at bounding box center [779, 392] width 1558 height 784
click at [686, 508] on main "Task Annual accounts and CT return Save Annual accounts and CT return 11 /18 Cl…" at bounding box center [779, 392] width 1558 height 784
drag, startPoint x: 516, startPoint y: 497, endPoint x: 445, endPoint y: 492, distance: 71.2
click at [463, 495] on main "Task Annual accounts and CT return Save Annual accounts and CT return 11 /18 Cl…" at bounding box center [779, 392] width 1558 height 784
click at [60, 127] on link "Subtasks" at bounding box center [63, 121] width 61 height 32
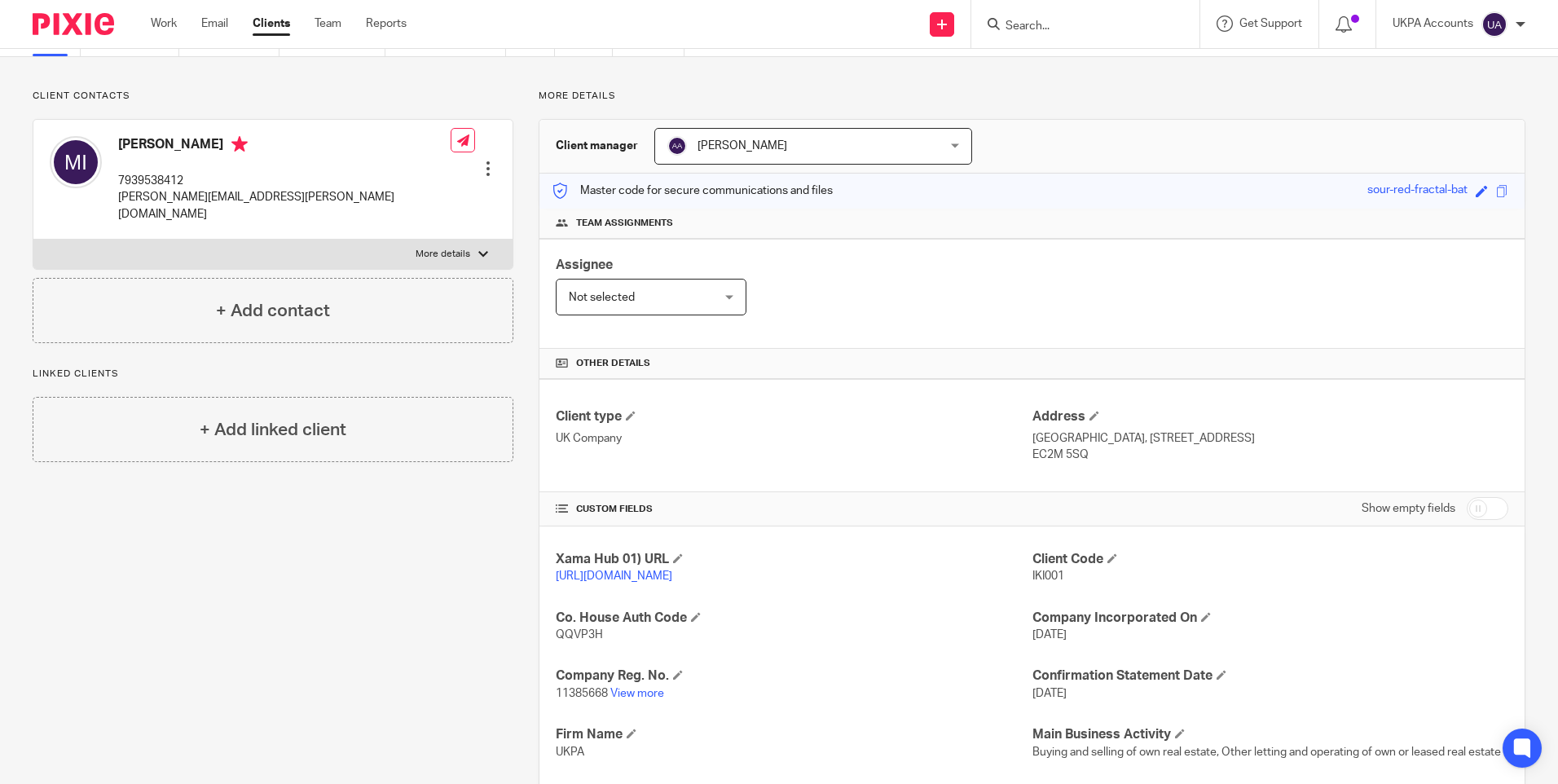
scroll to position [163, 0]
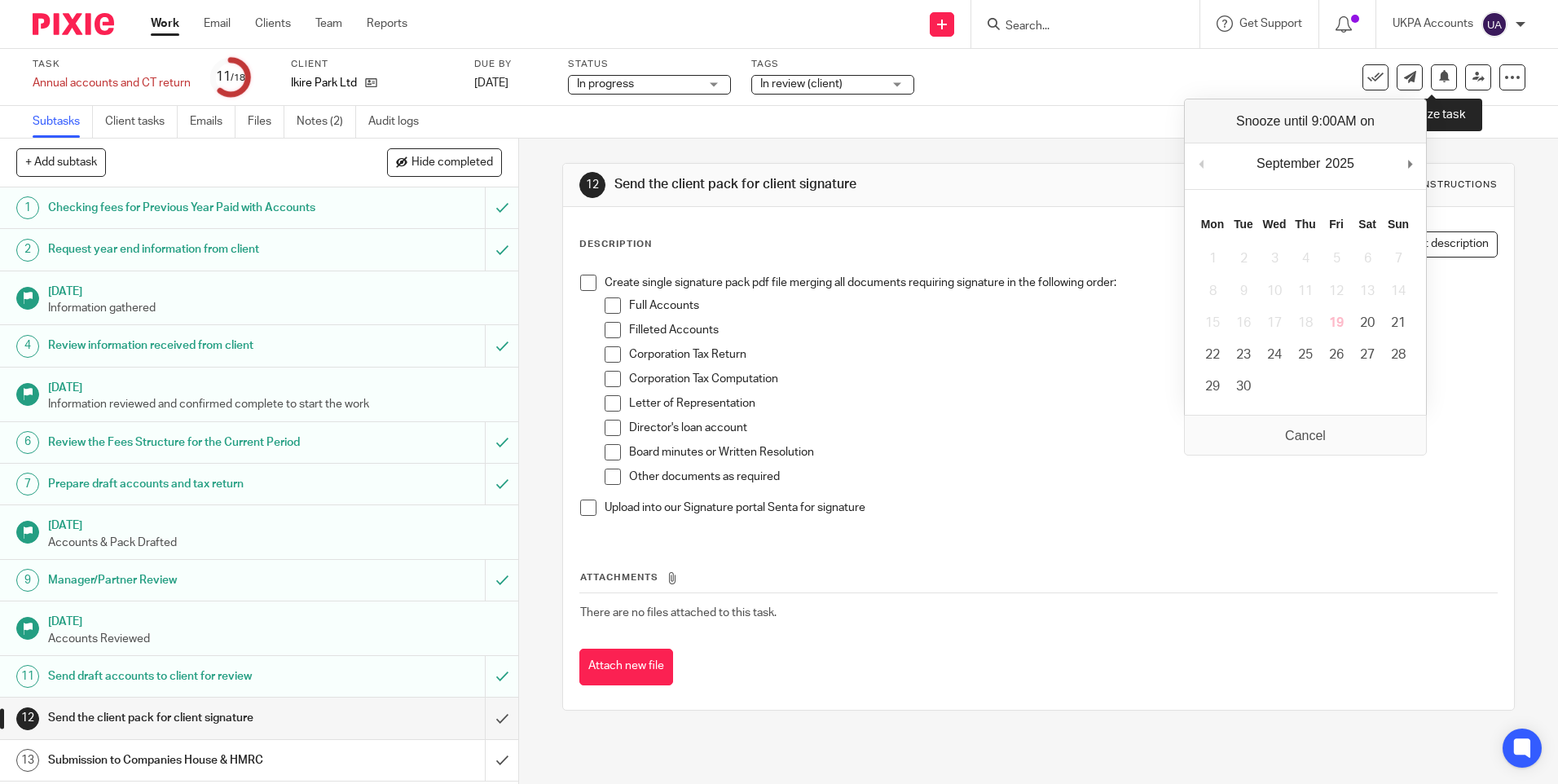
drag, startPoint x: 1441, startPoint y: 76, endPoint x: 1399, endPoint y: 193, distance: 124.3
click at [1441, 76] on button at bounding box center [1444, 77] width 26 height 26
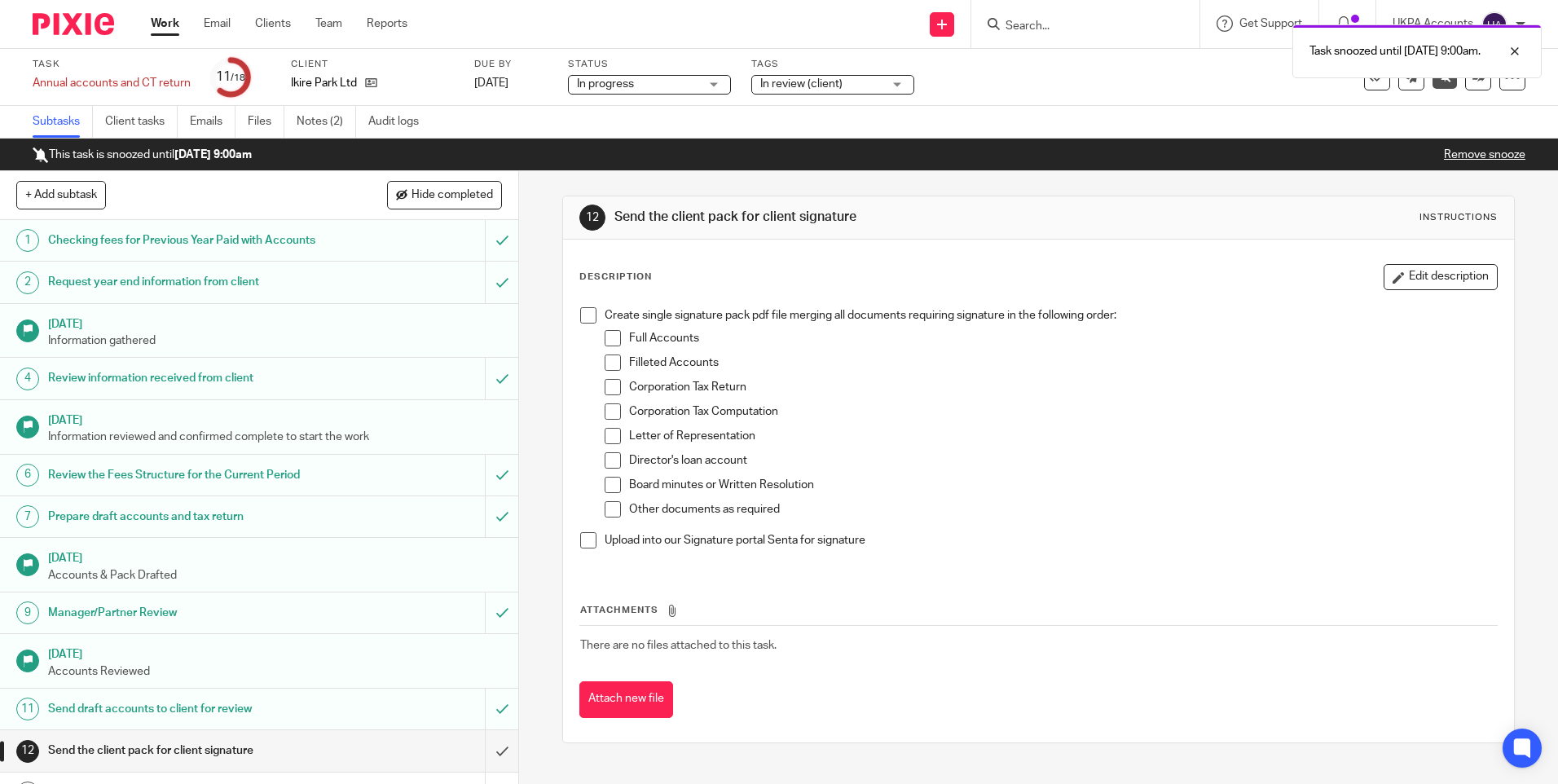
click at [171, 23] on link "Work" at bounding box center [164, 23] width 28 height 17
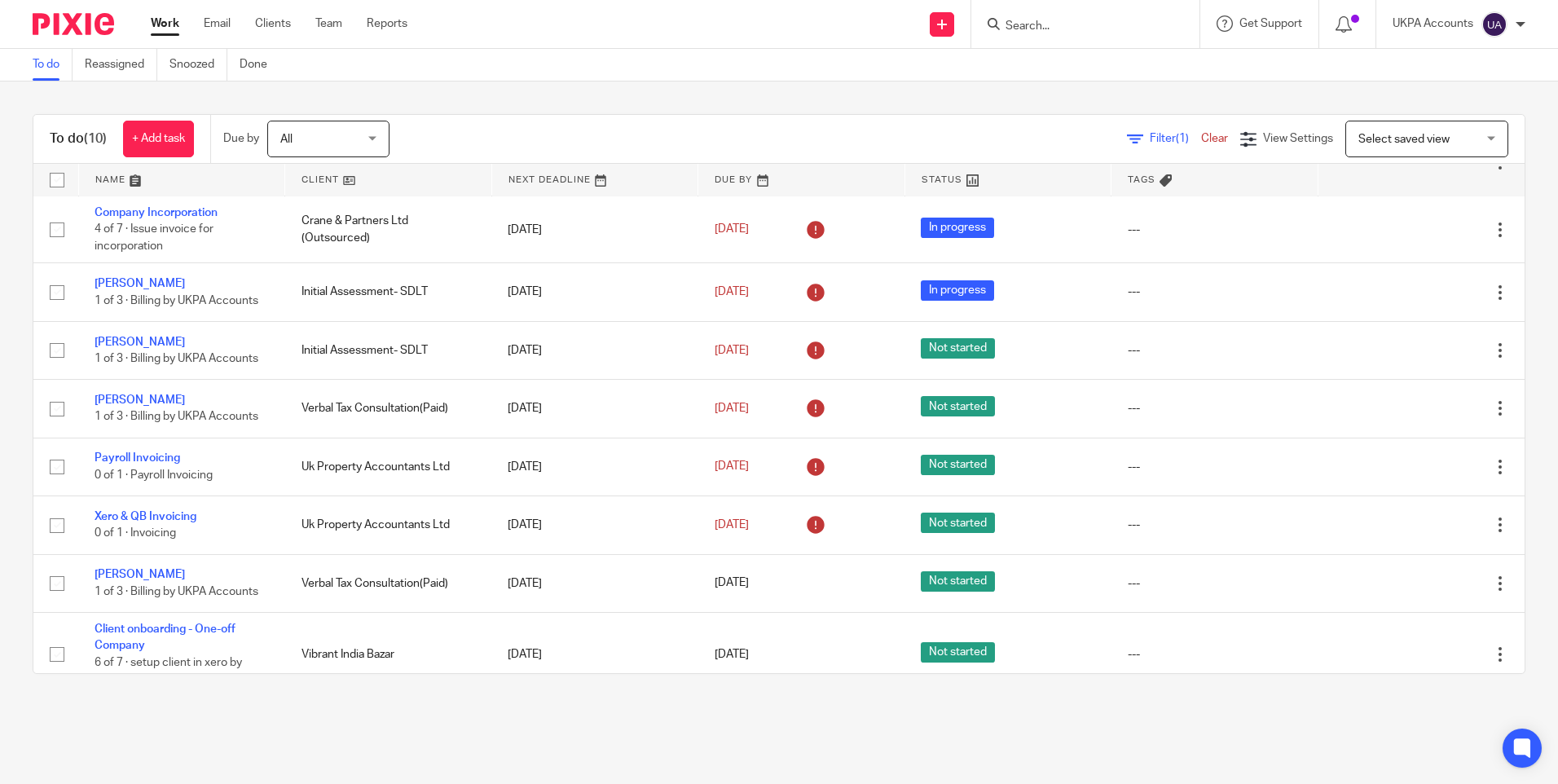
scroll to position [66, 0]
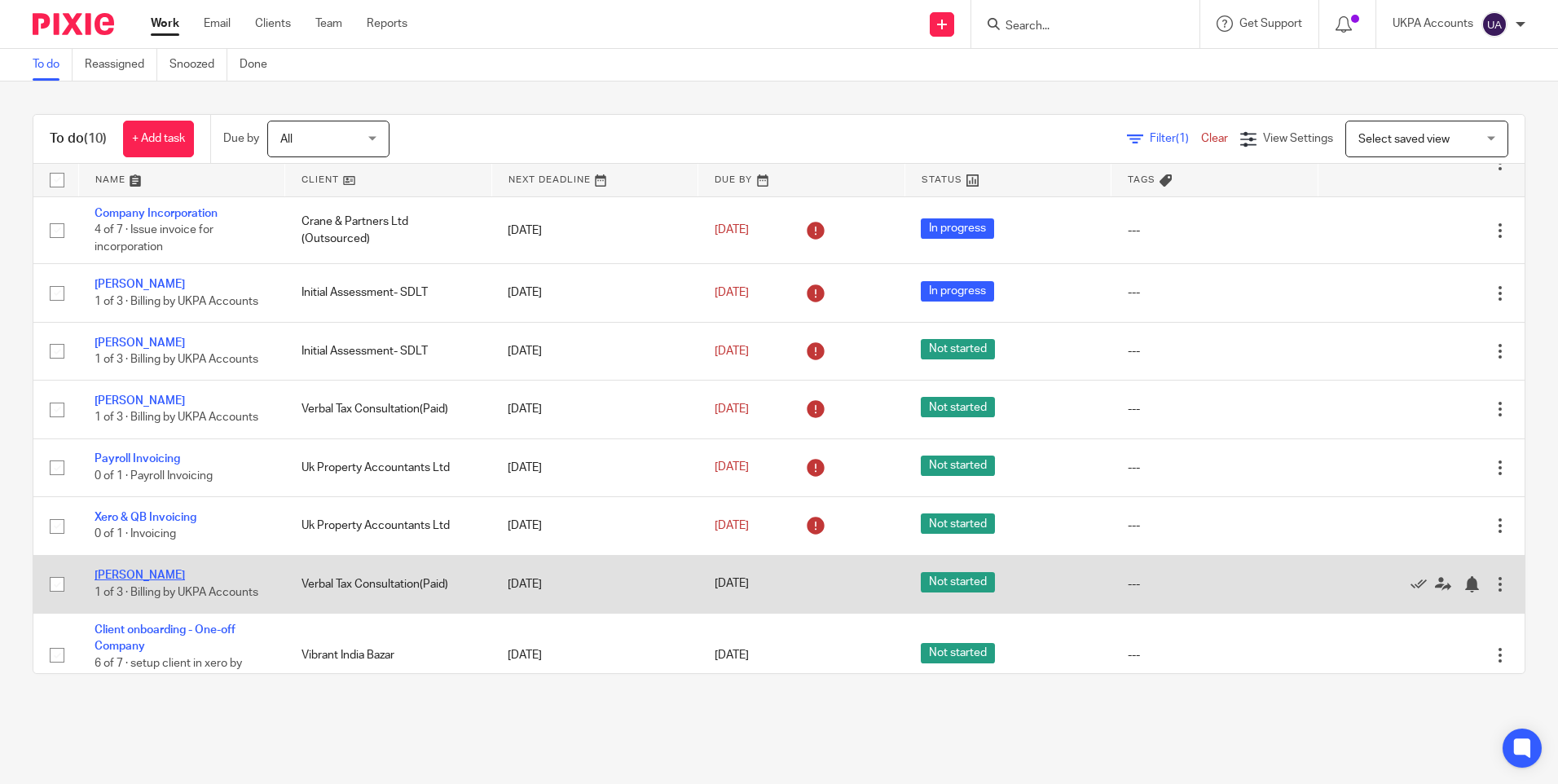
click at [137, 570] on link "Robert Donarski" at bounding box center [140, 576] width 91 height 12
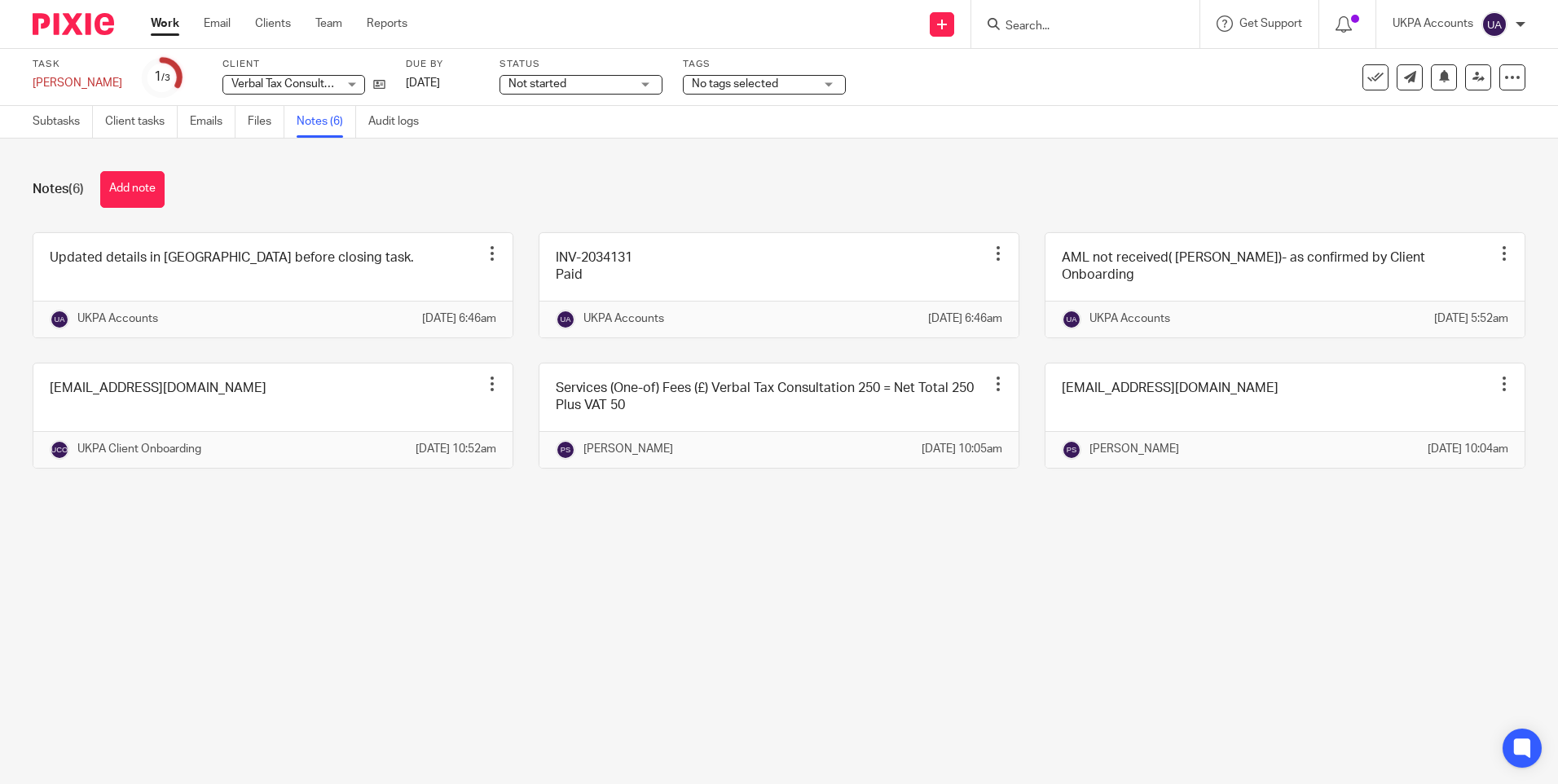
click at [524, 658] on main "Task [PERSON_NAME] Save [PERSON_NAME] 1 /3 Client Verbal Tax Consultation(Paid)…" at bounding box center [779, 392] width 1558 height 784
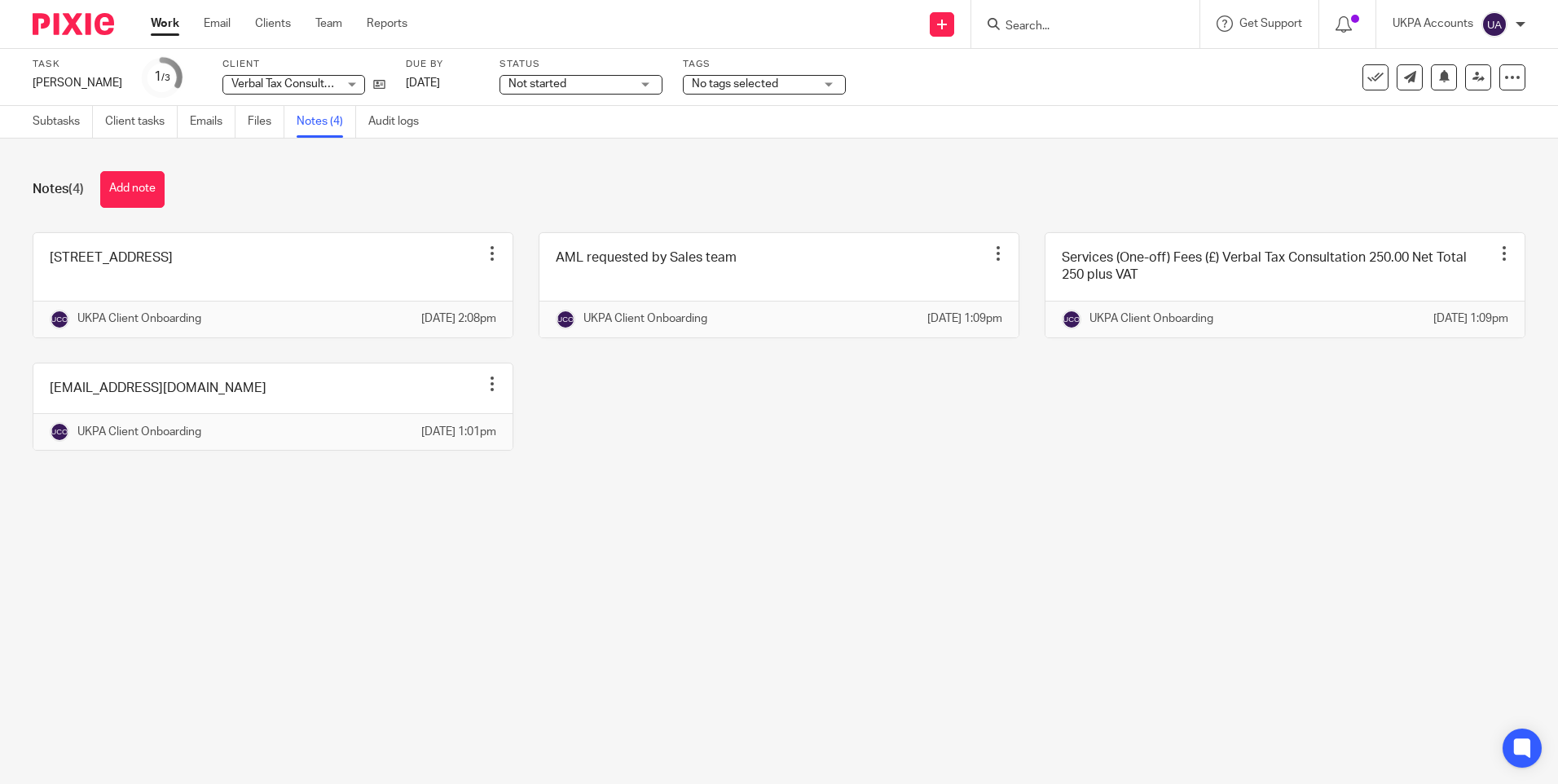
click at [1050, 614] on main "Task Robert Donarski Save Robert Donarski 1 /3 Client Verbal Tax Consultation(P…" at bounding box center [779, 392] width 1558 height 784
click at [804, 673] on main "Task Robert Donarski Save Robert Donarski 1 /3 Client Verbal Tax Consultation(P…" at bounding box center [779, 392] width 1558 height 784
click at [170, 22] on link "Work" at bounding box center [164, 23] width 28 height 17
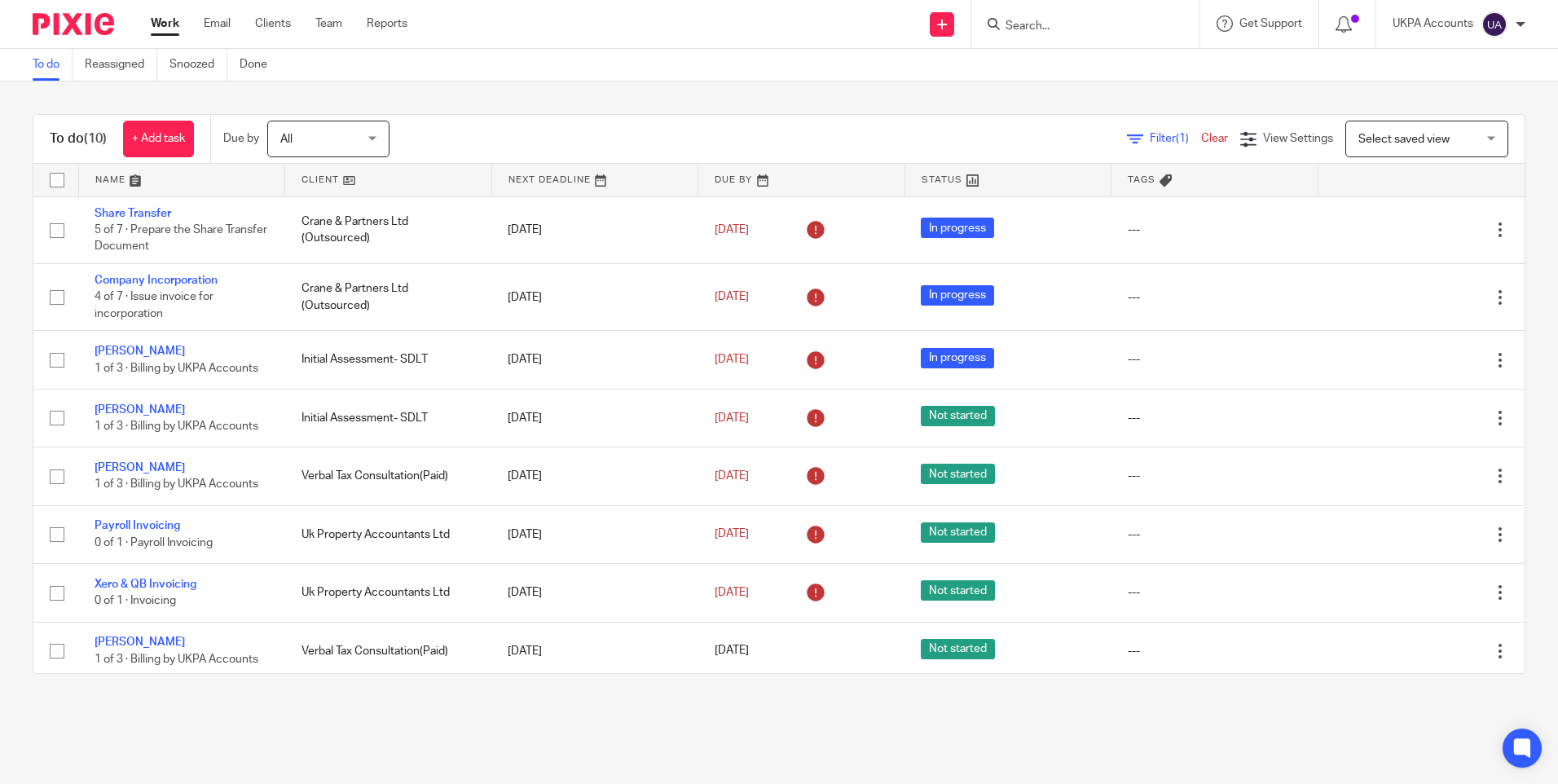
click at [1058, 32] on input "Search" at bounding box center [1078, 26] width 147 height 15
paste input "[PERSON_NAME] [PERSON_NAME]"
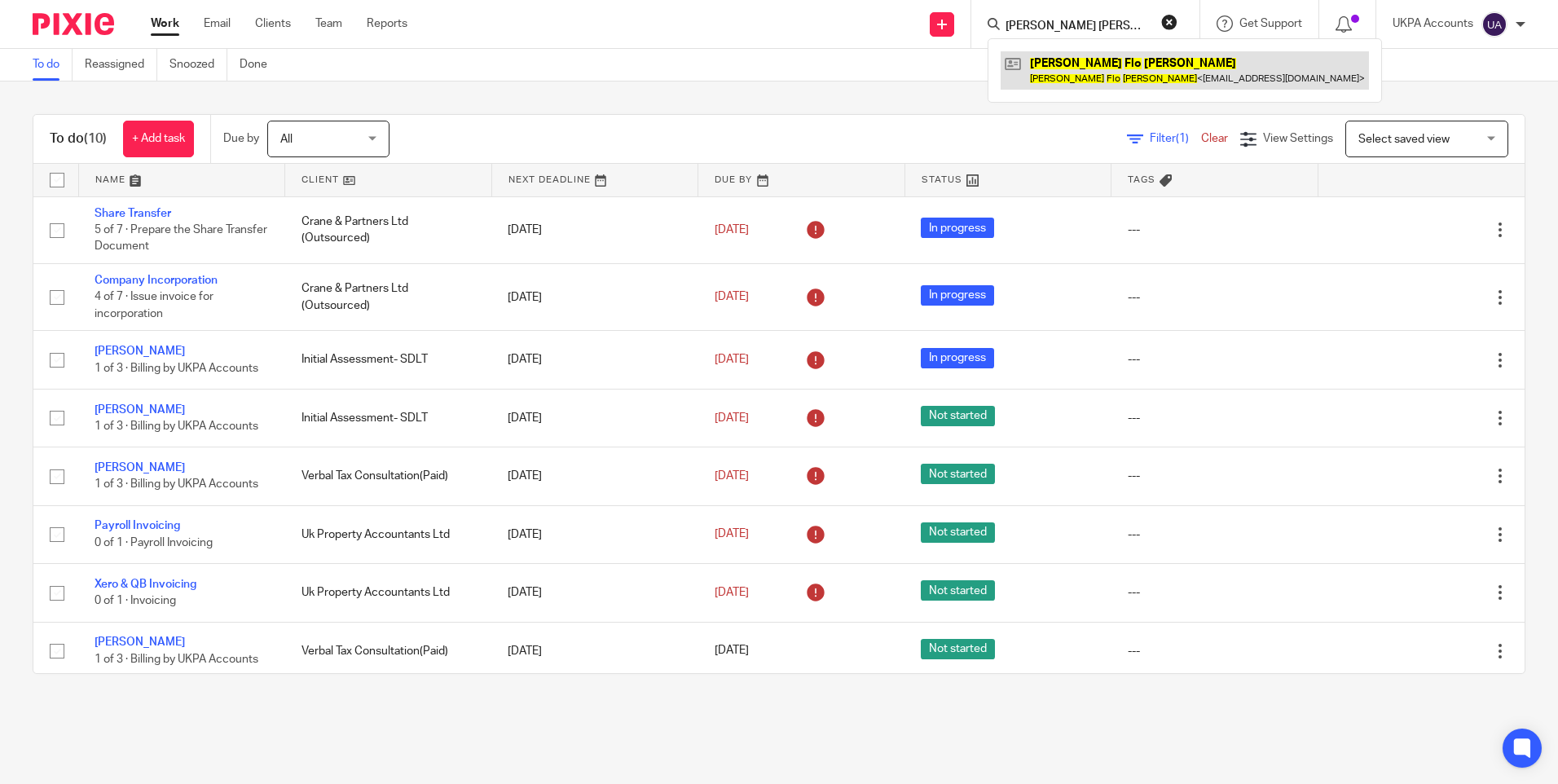
type input "[PERSON_NAME] [PERSON_NAME]"
click at [45, 66] on link "To do" at bounding box center [52, 65] width 40 height 32
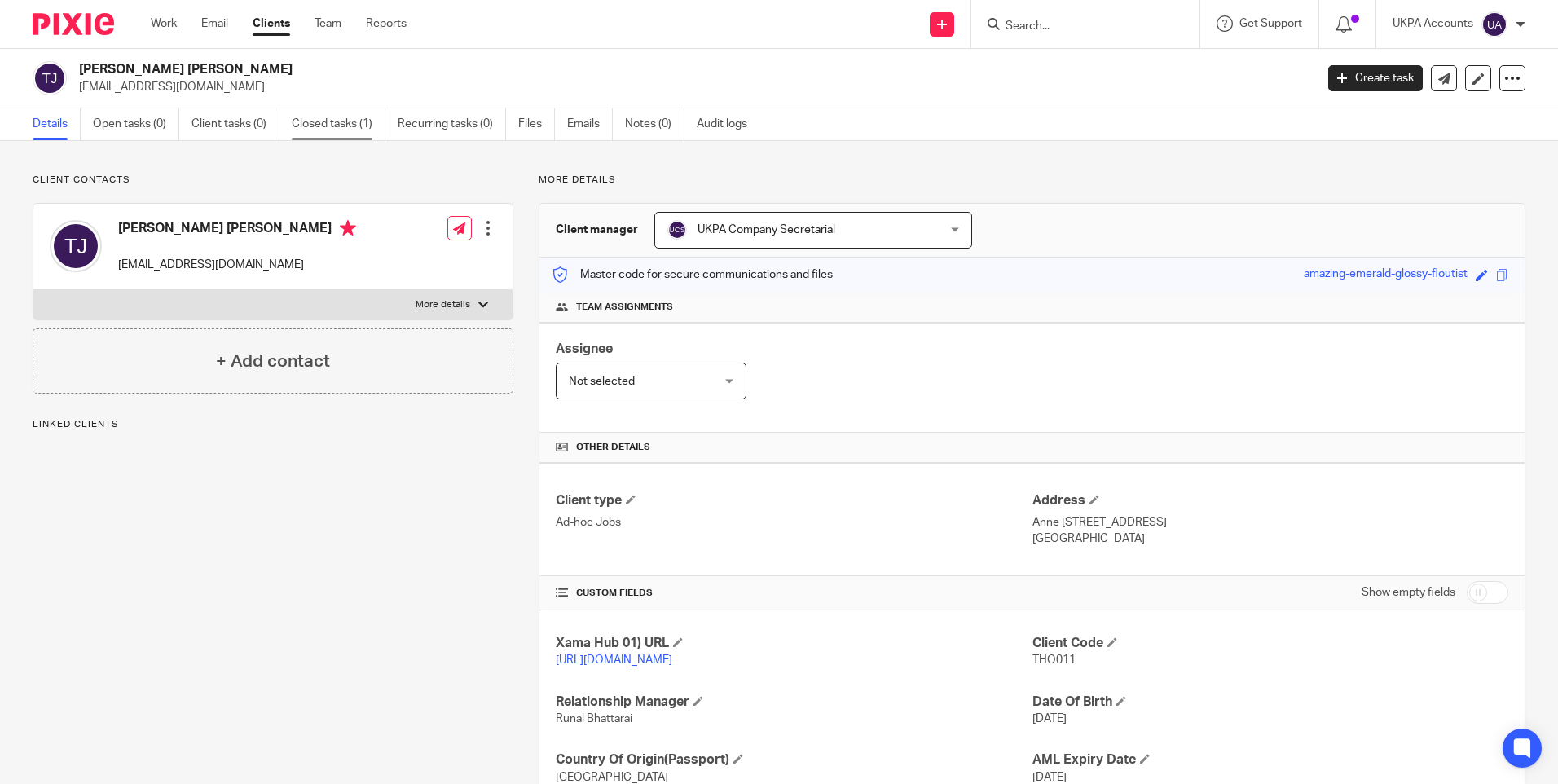
click at [350, 119] on link "Closed tasks (1)" at bounding box center [338, 124] width 94 height 32
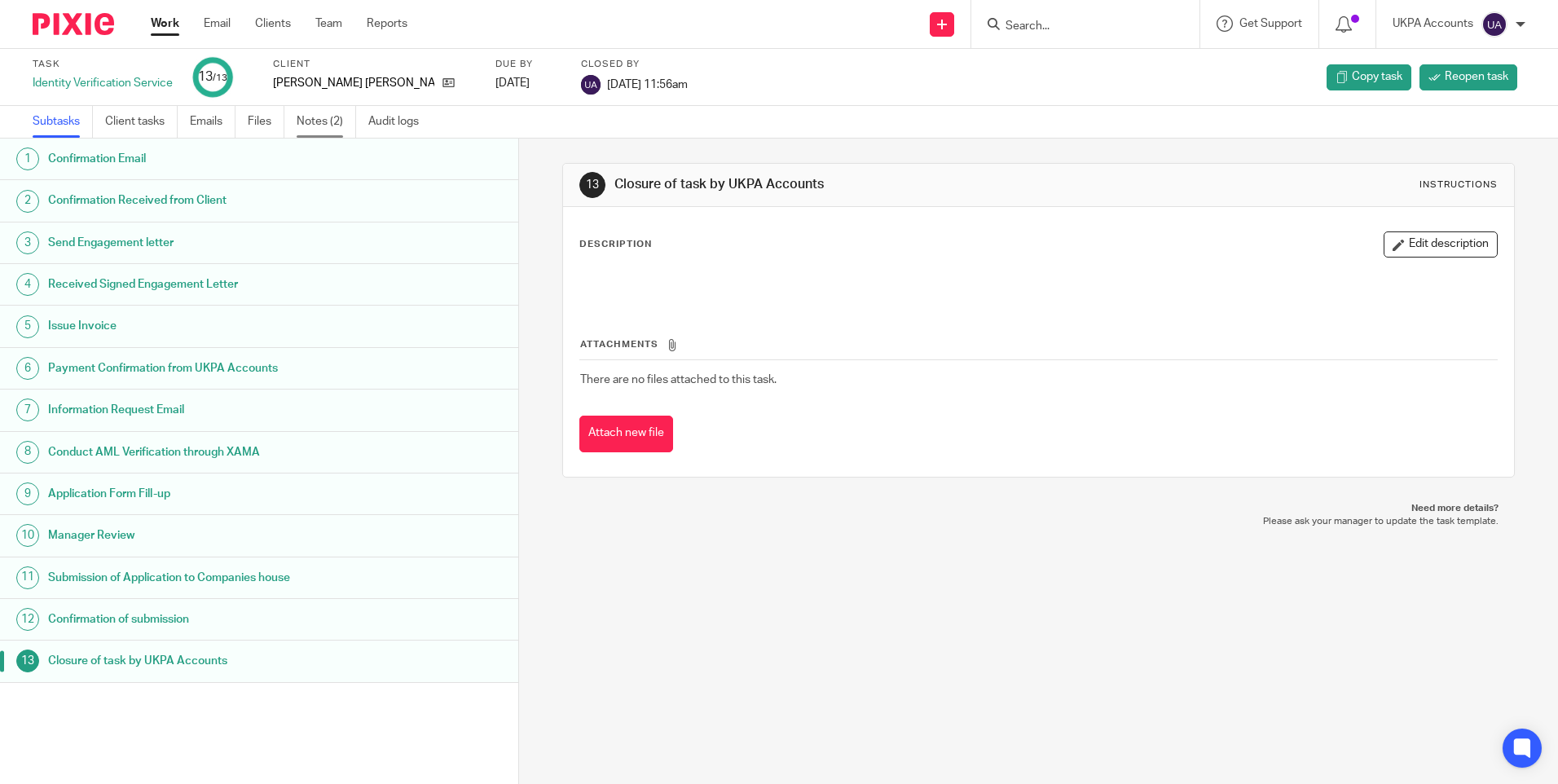
click at [334, 125] on link "Notes (2)" at bounding box center [326, 121] width 60 height 32
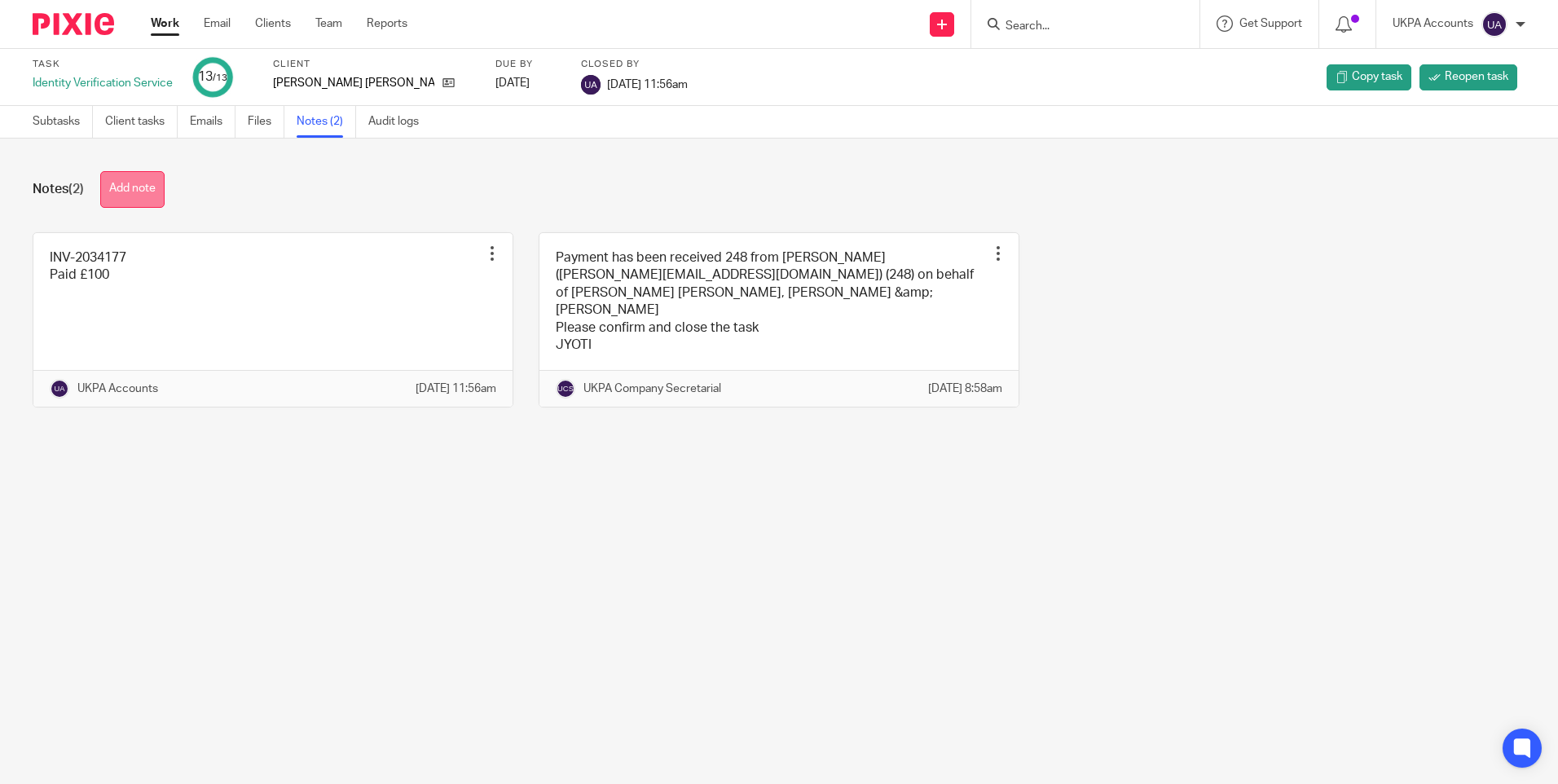
click at [155, 177] on button "Add note" at bounding box center [133, 190] width 65 height 37
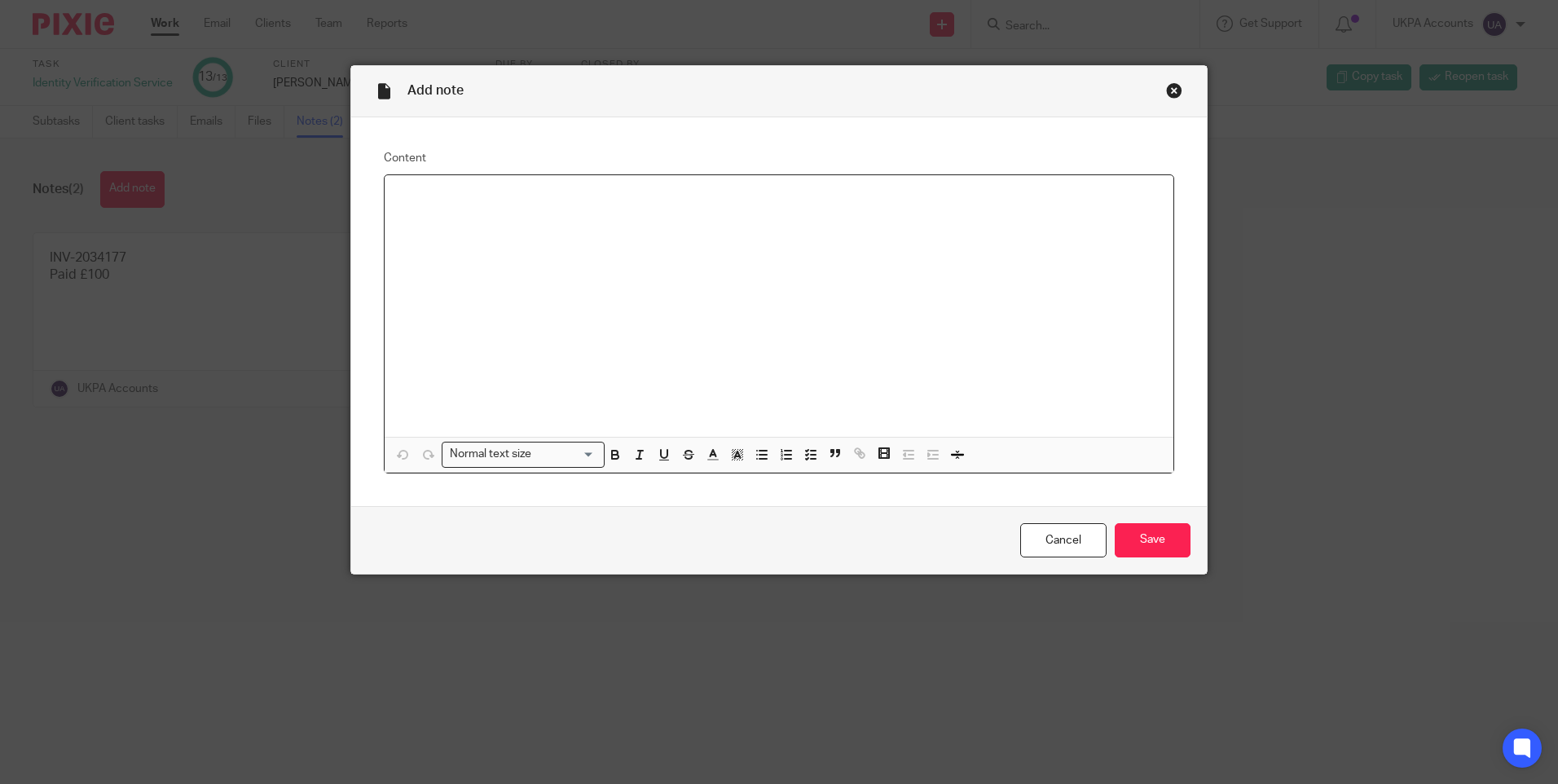
paste div
click at [449, 196] on strong "Geia Uk LTd" at bounding box center [428, 196] width 62 height 12
click at [398, 196] on strong "Geia Uk Ltd" at bounding box center [428, 196] width 62 height 12
click at [1157, 537] on input "Save" at bounding box center [1153, 541] width 76 height 35
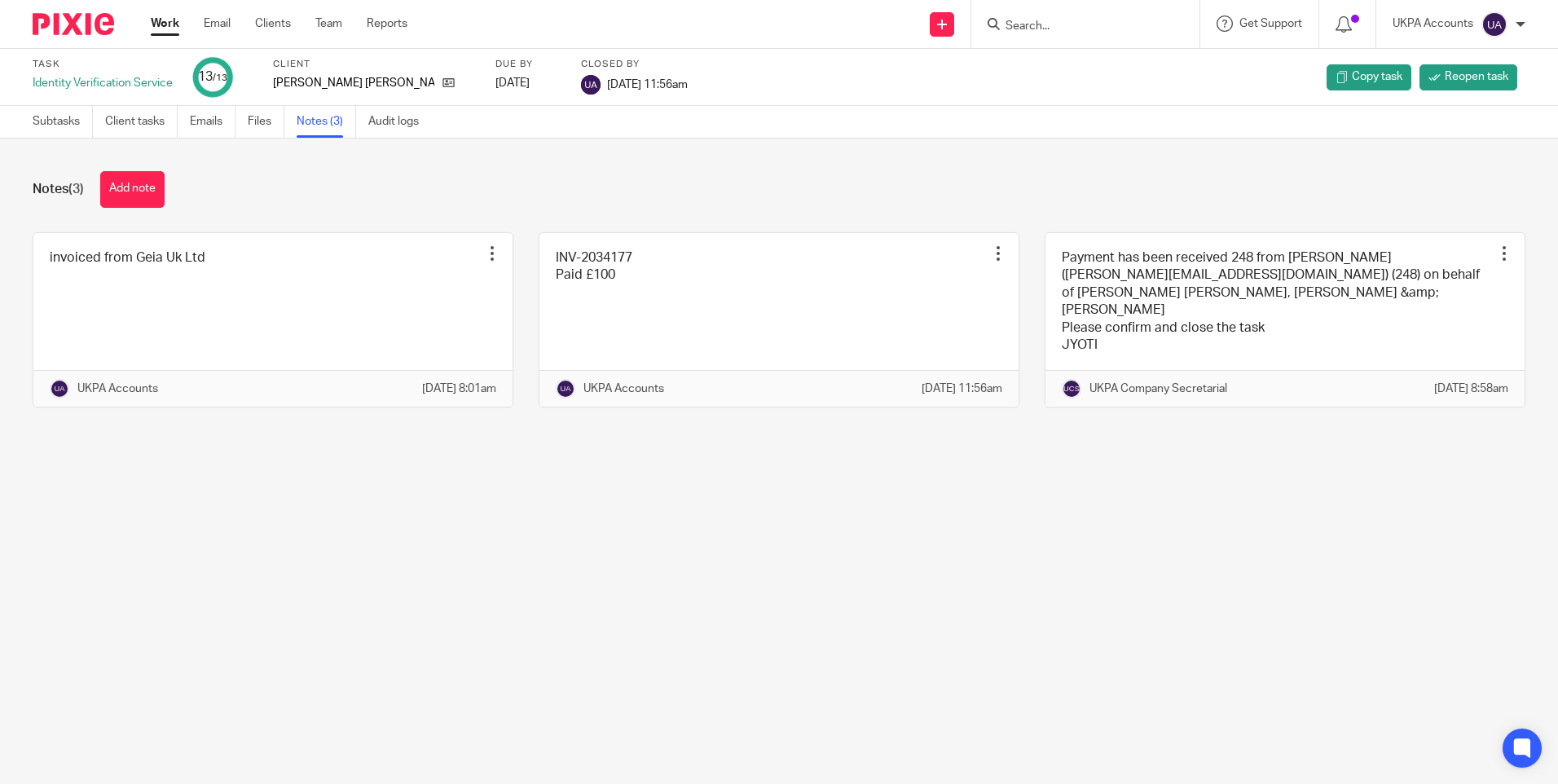
click at [504, 616] on main "Task Identity Verification Service 13 /13 Client [PERSON_NAME] [PERSON_NAME] Du…" at bounding box center [779, 392] width 1558 height 784
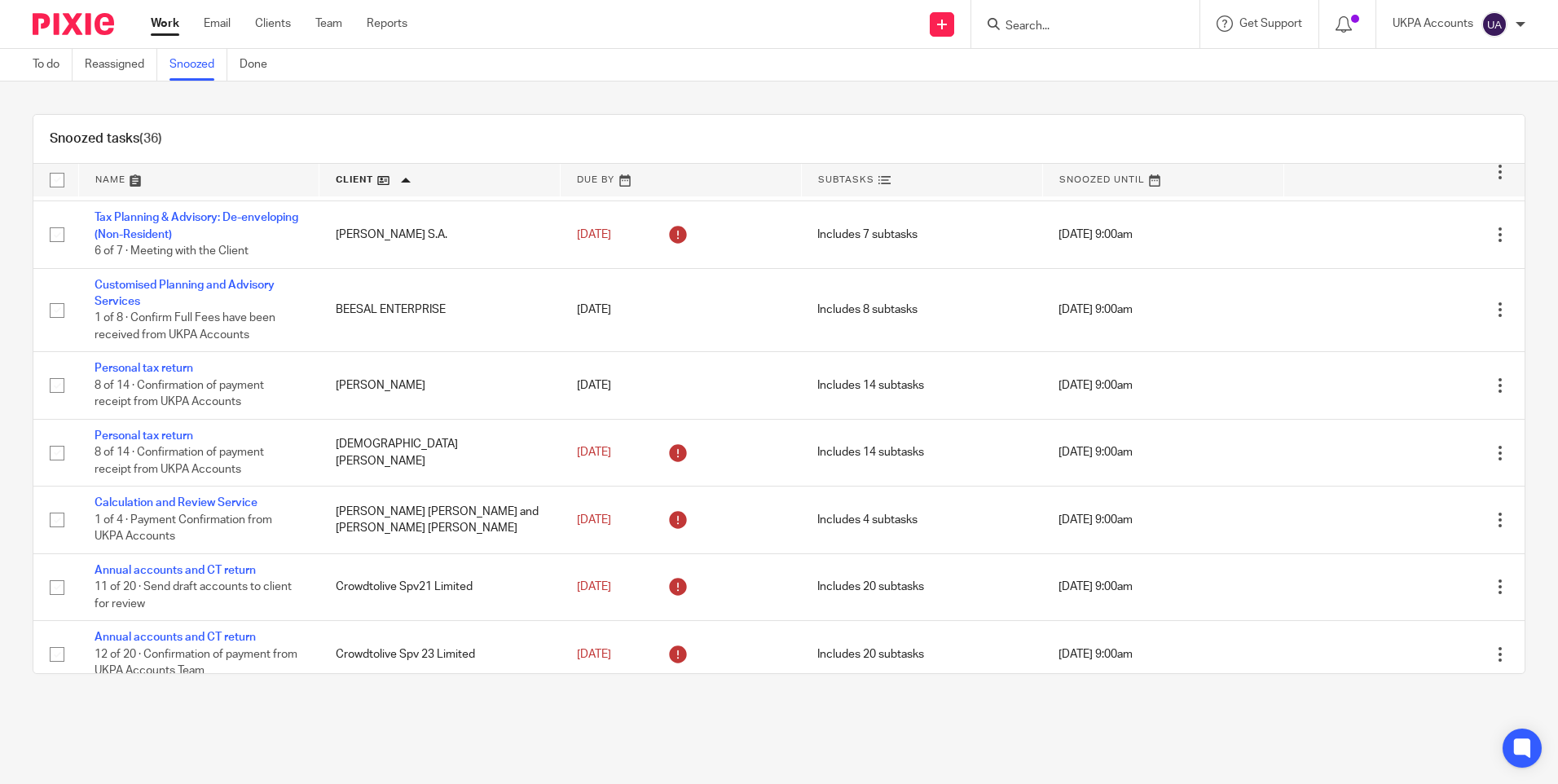
scroll to position [81, 0]
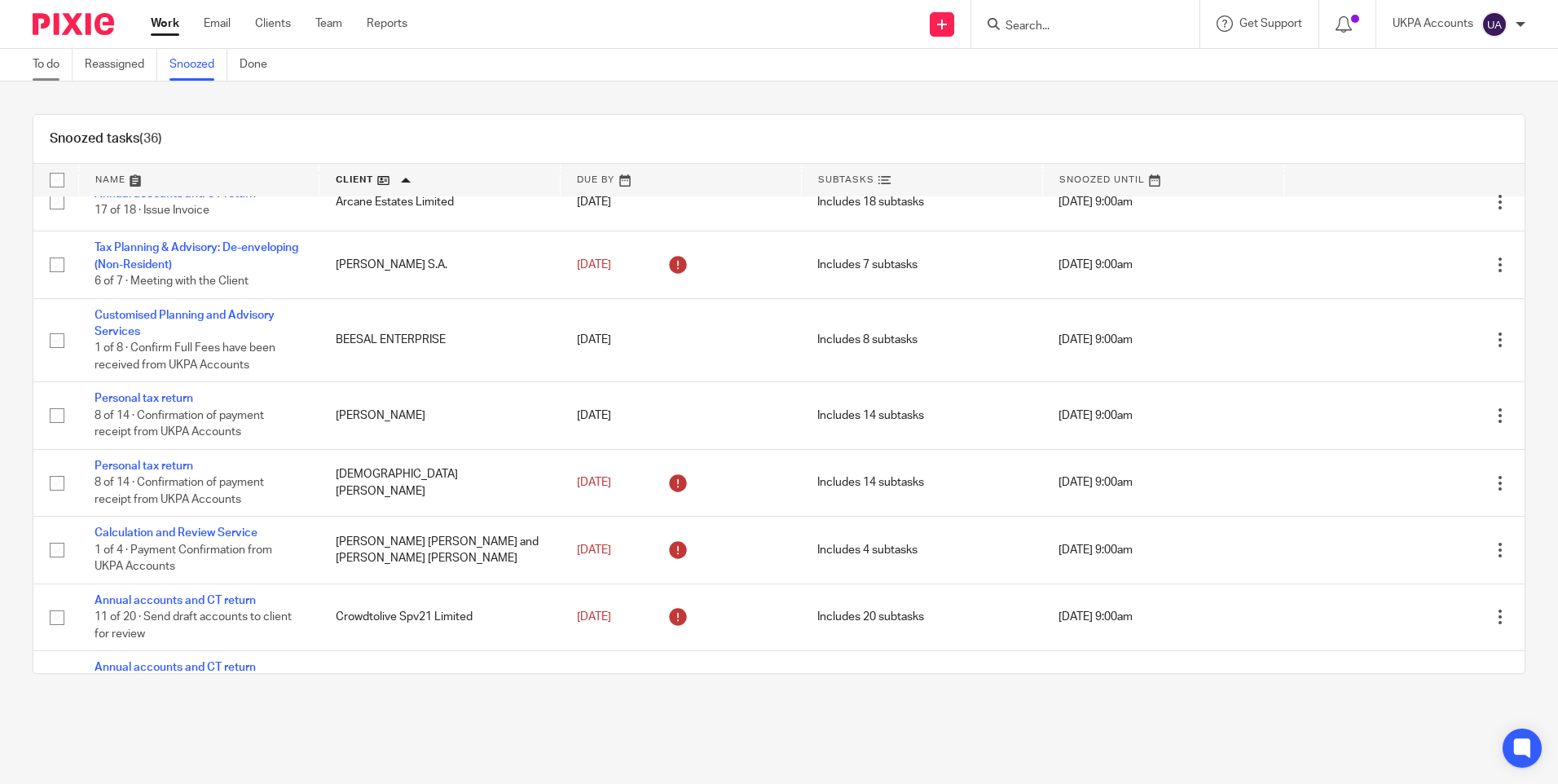
click at [57, 63] on link "To do" at bounding box center [52, 65] width 40 height 32
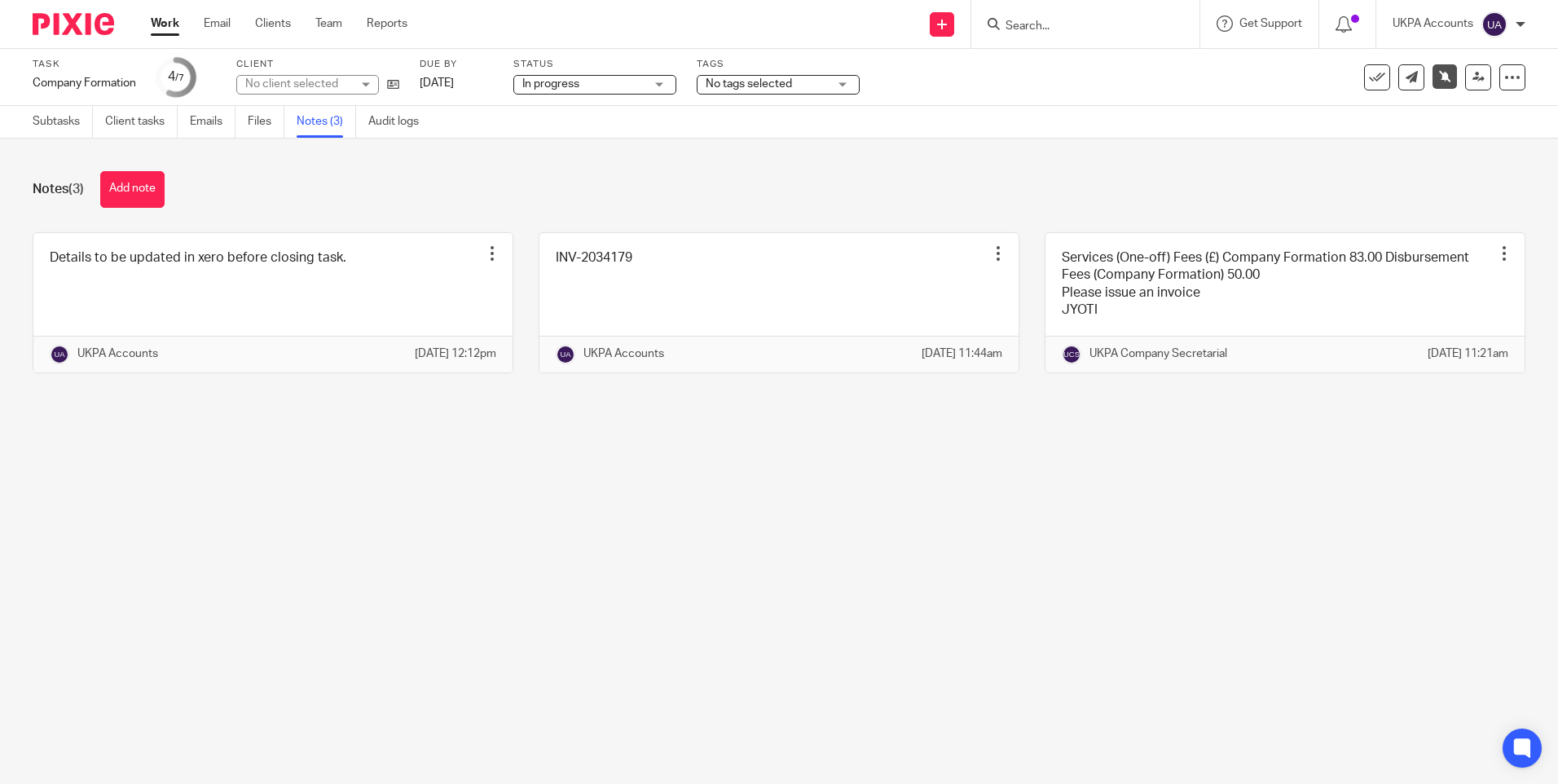
drag, startPoint x: 584, startPoint y: 523, endPoint x: 463, endPoint y: 7, distance: 530.0
click at [584, 523] on main "Task Company Formation Save Company Formation 4 /7 Client No client selected Du…" at bounding box center [779, 392] width 1558 height 784
click at [544, 189] on div "Notes (3) Add note" at bounding box center [779, 190] width 1493 height 37
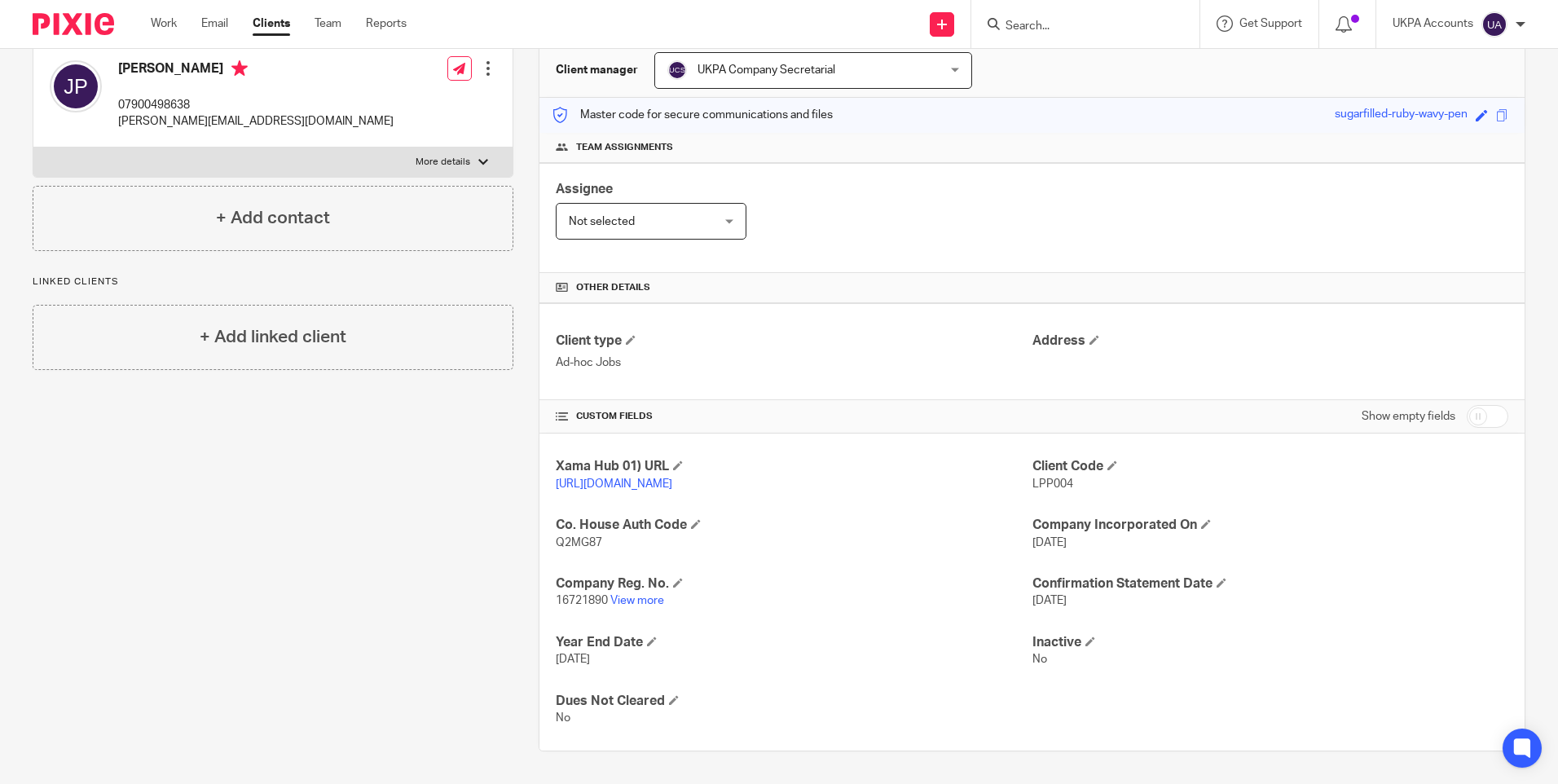
scroll to position [177, 0]
click at [1033, 336] on div "Address" at bounding box center [1270, 351] width 476 height 38
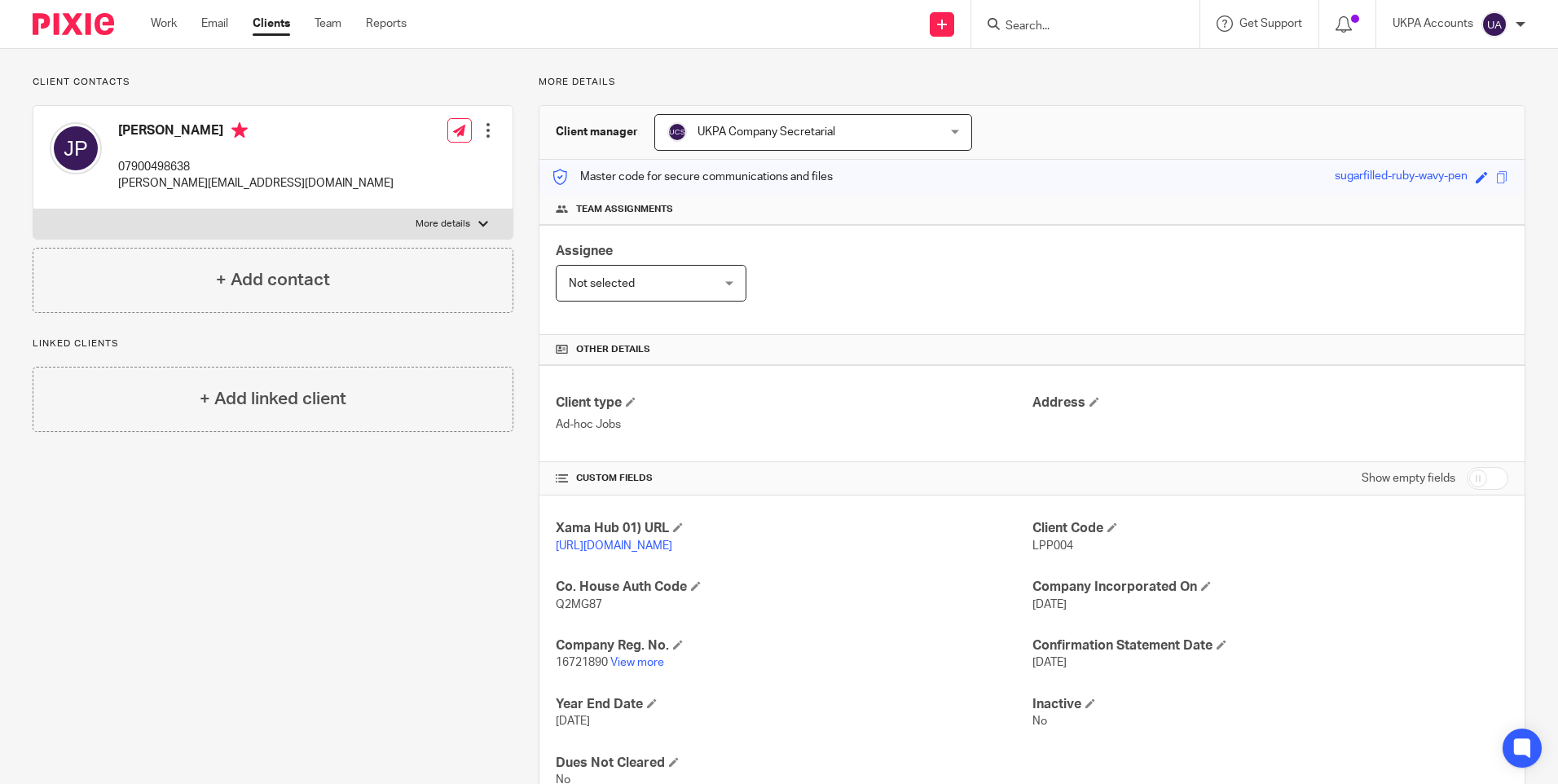
scroll to position [0, 0]
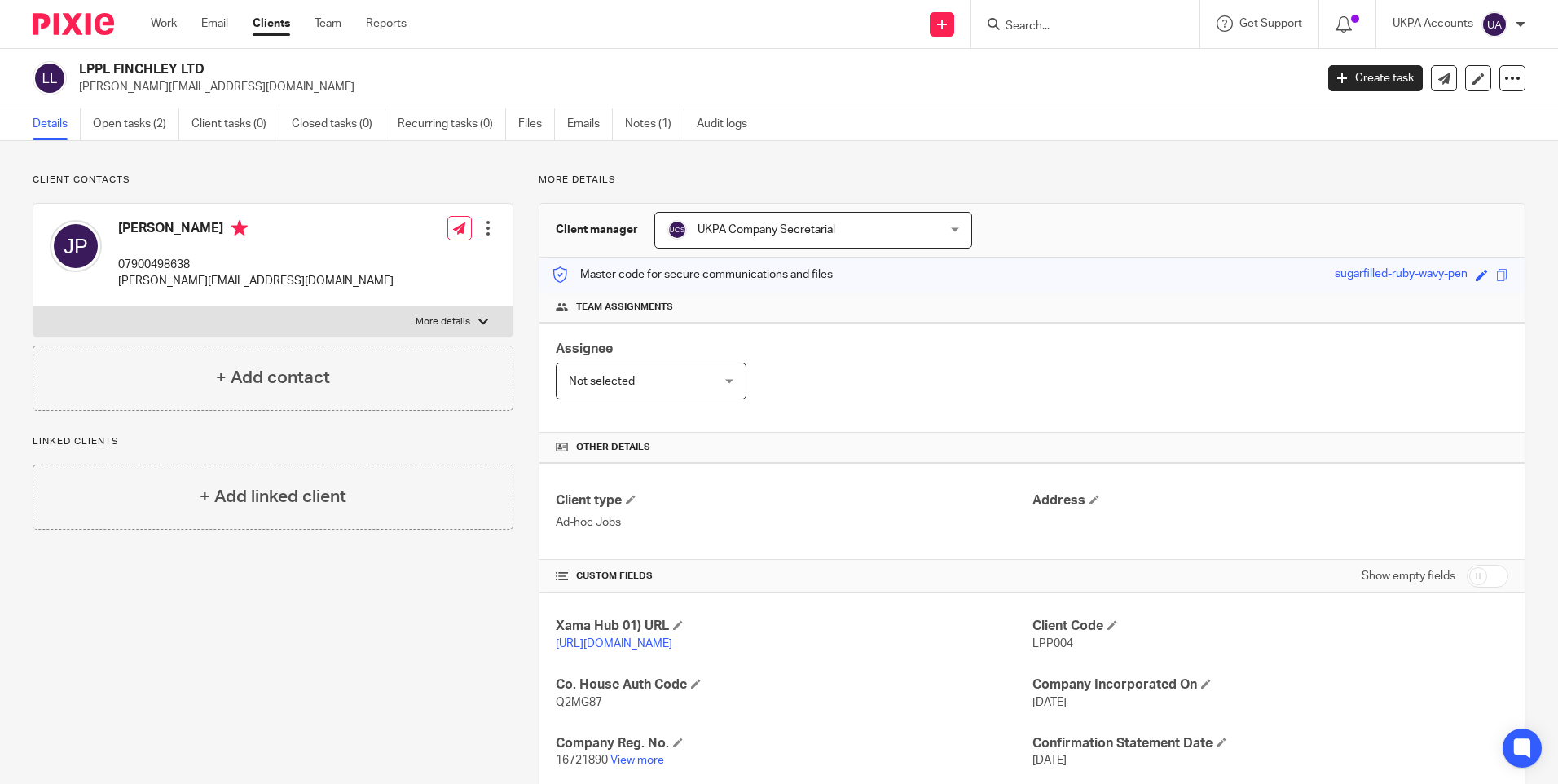
click at [332, 151] on div "Client contacts [PERSON_NAME] 07900498638 [PERSON_NAME][EMAIL_ADDRESS][DOMAIN_N…" at bounding box center [779, 542] width 1558 height 803
